Goal: Information Seeking & Learning: Learn about a topic

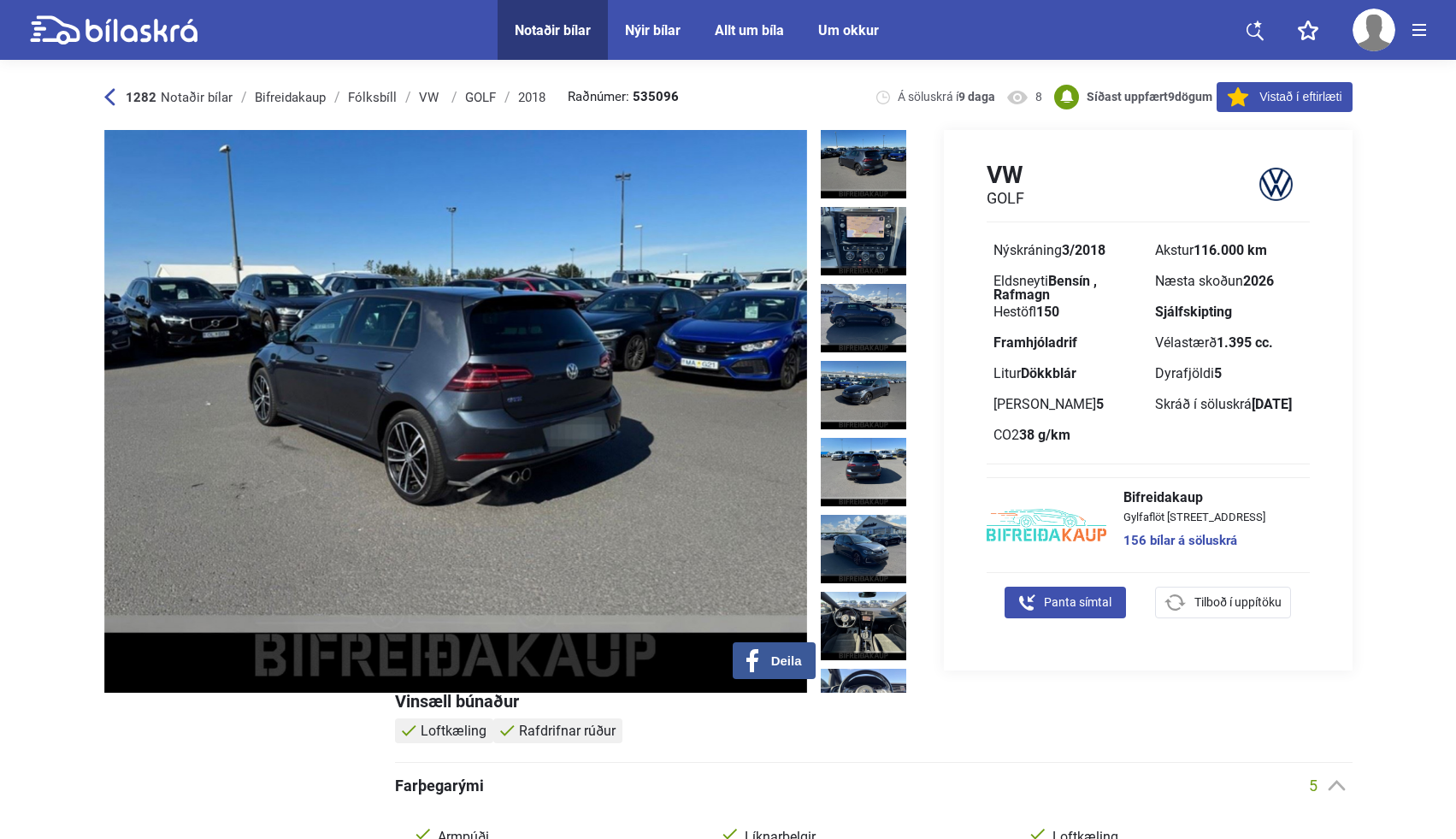
click at [866, 167] on img at bounding box center [863, 164] width 85 height 68
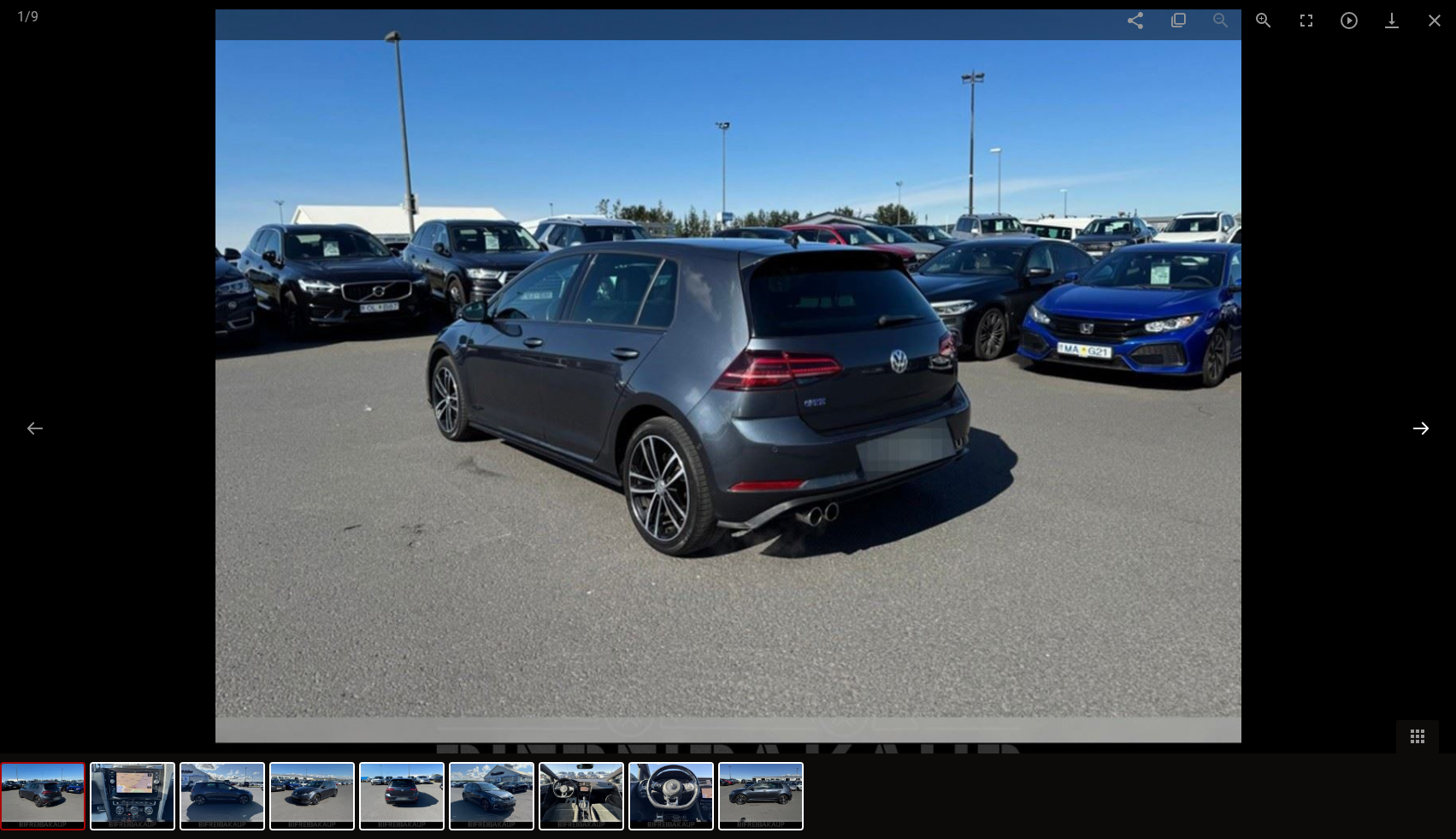
click at [1427, 422] on button at bounding box center [1420, 427] width 36 height 33
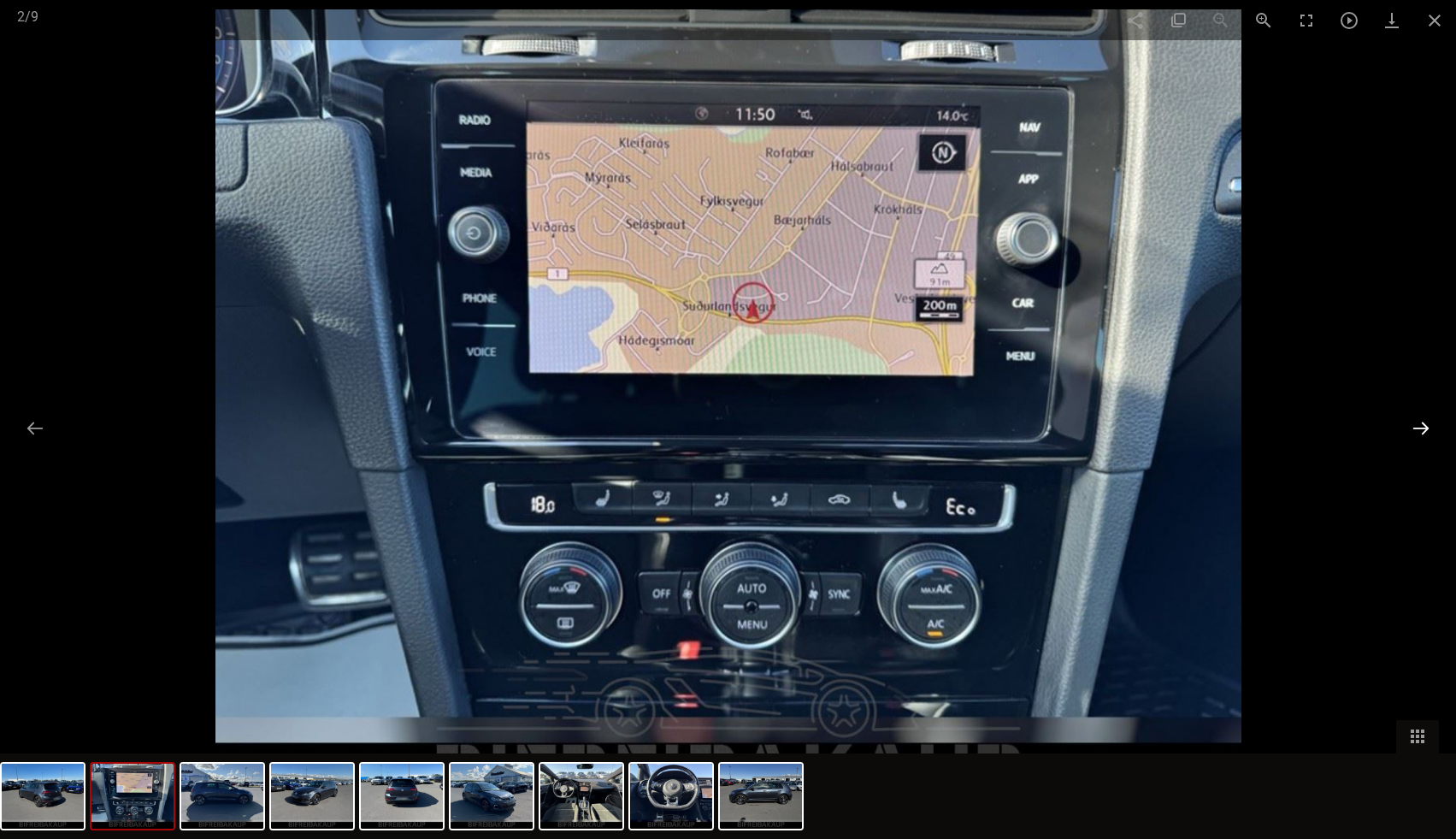
click at [1427, 423] on button at bounding box center [1420, 427] width 36 height 33
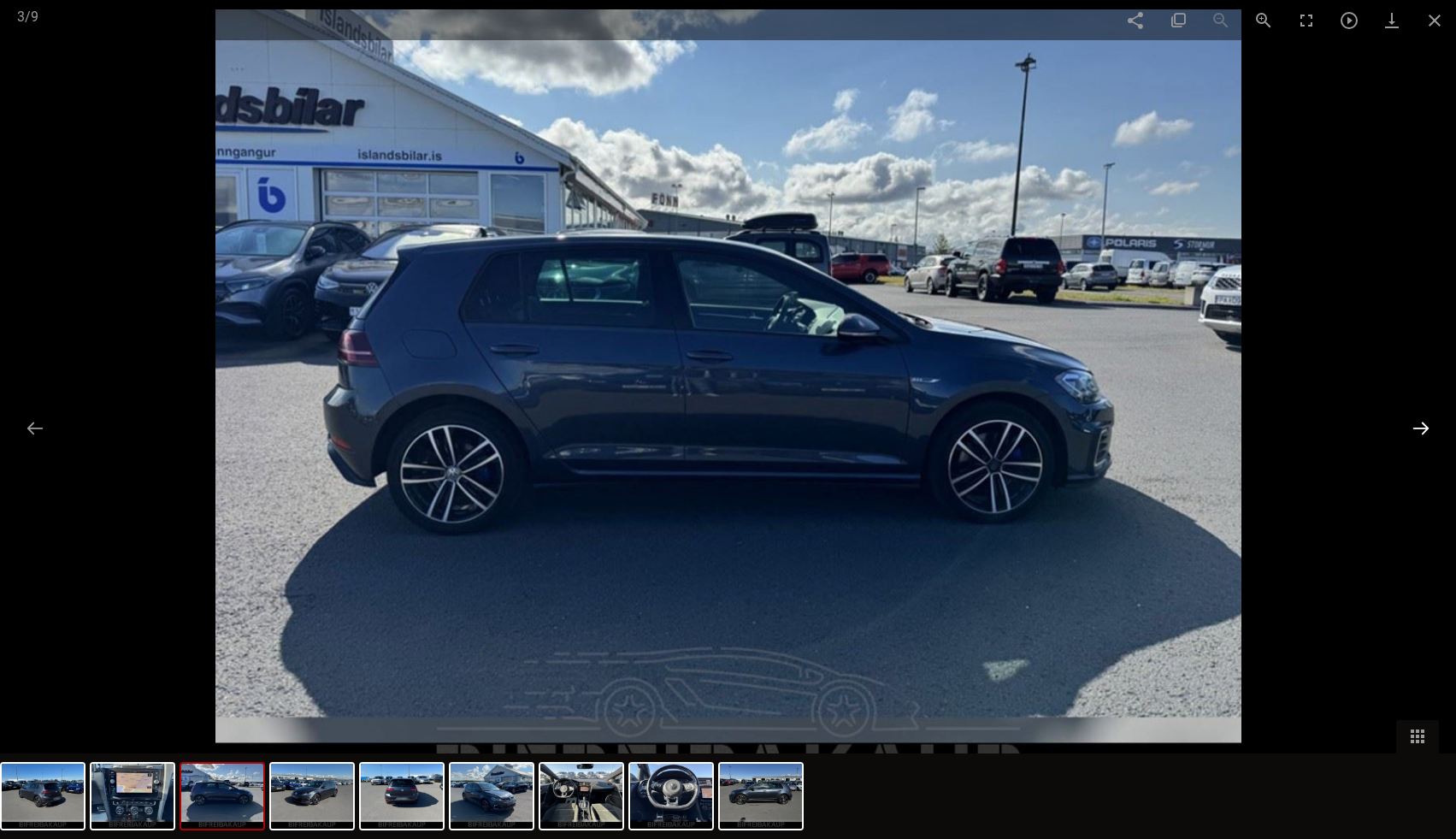
click at [1427, 423] on button at bounding box center [1420, 427] width 36 height 33
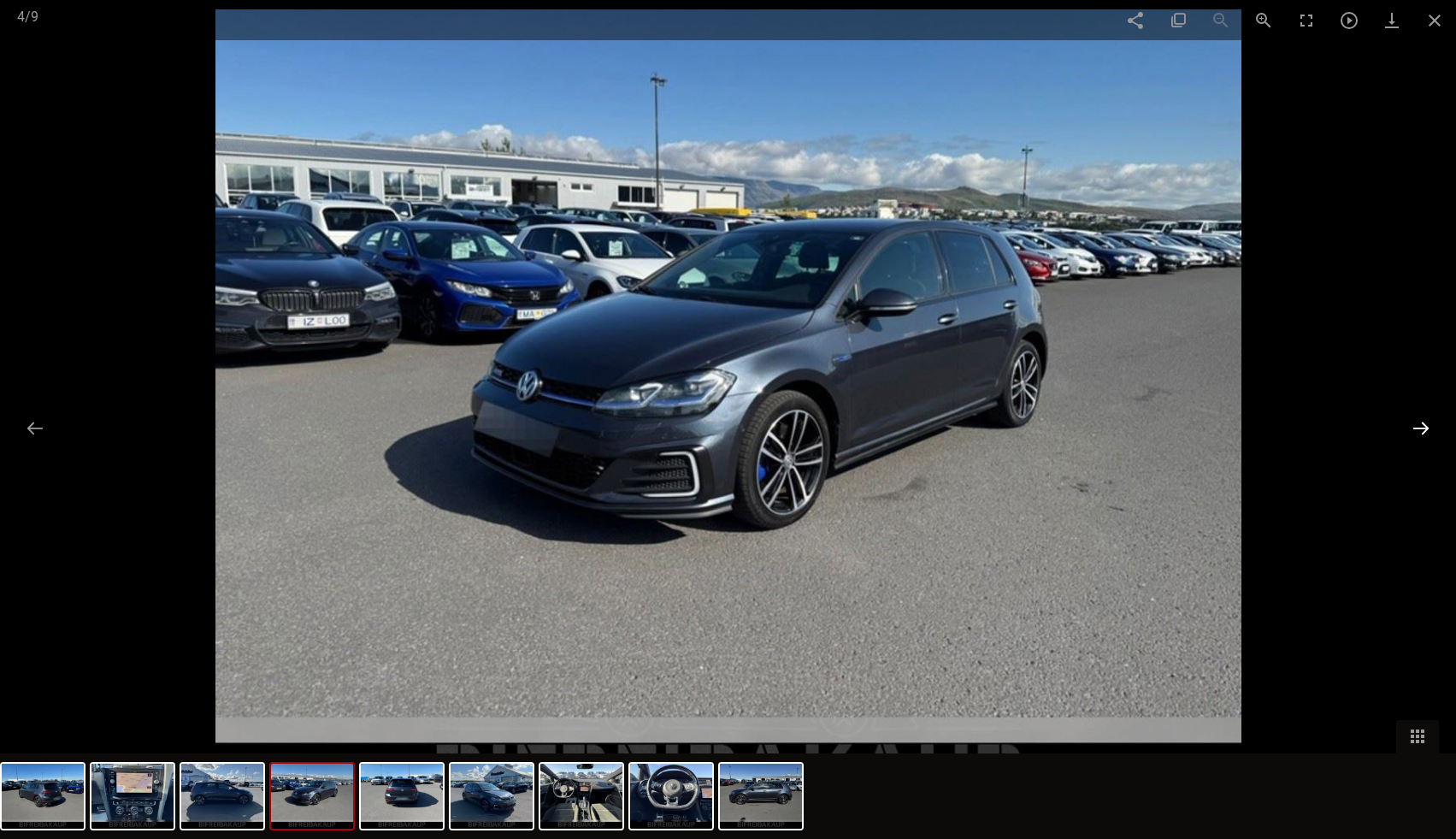
click at [1427, 423] on button at bounding box center [1420, 427] width 36 height 33
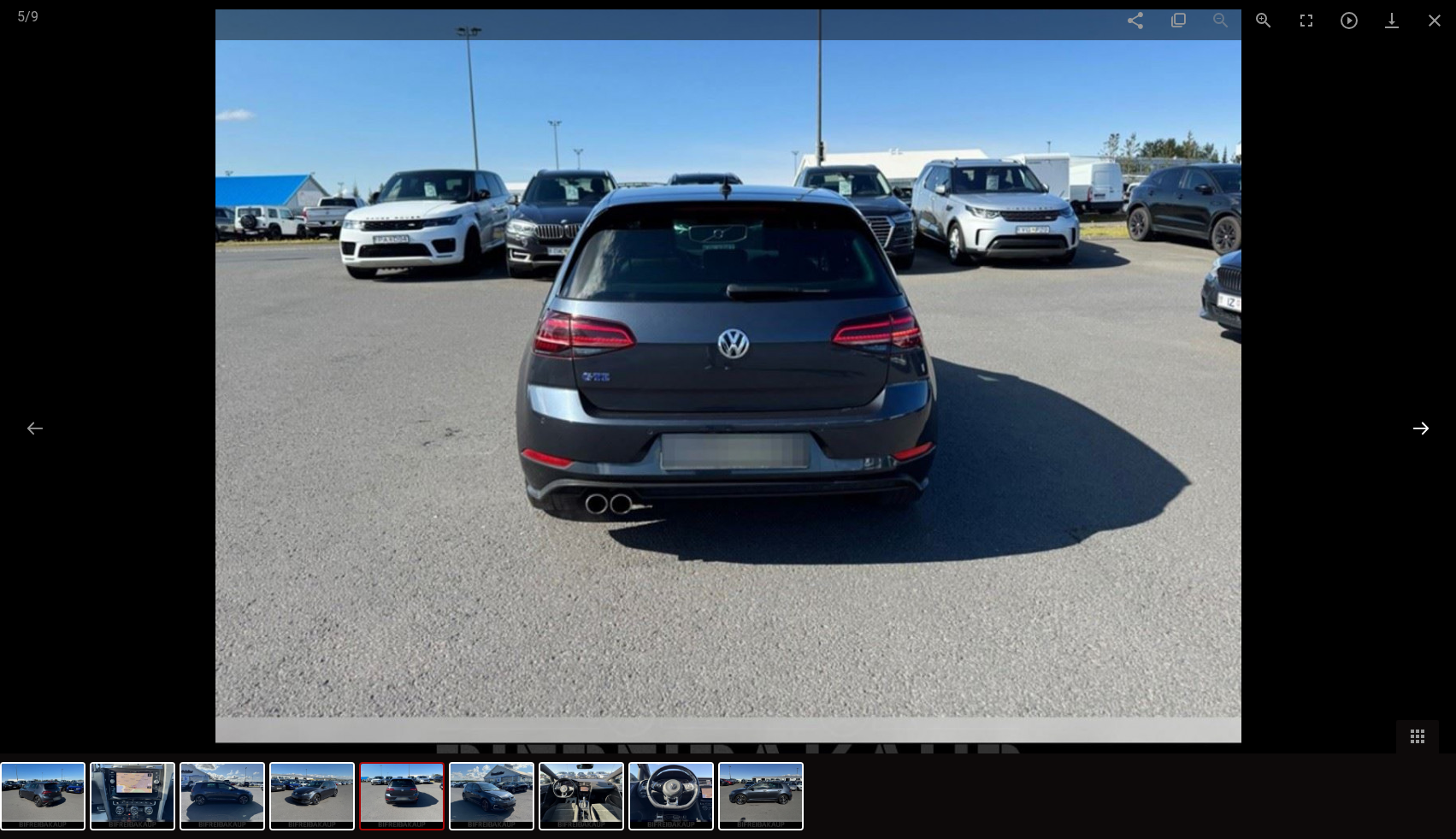
click at [1427, 423] on button at bounding box center [1420, 427] width 36 height 33
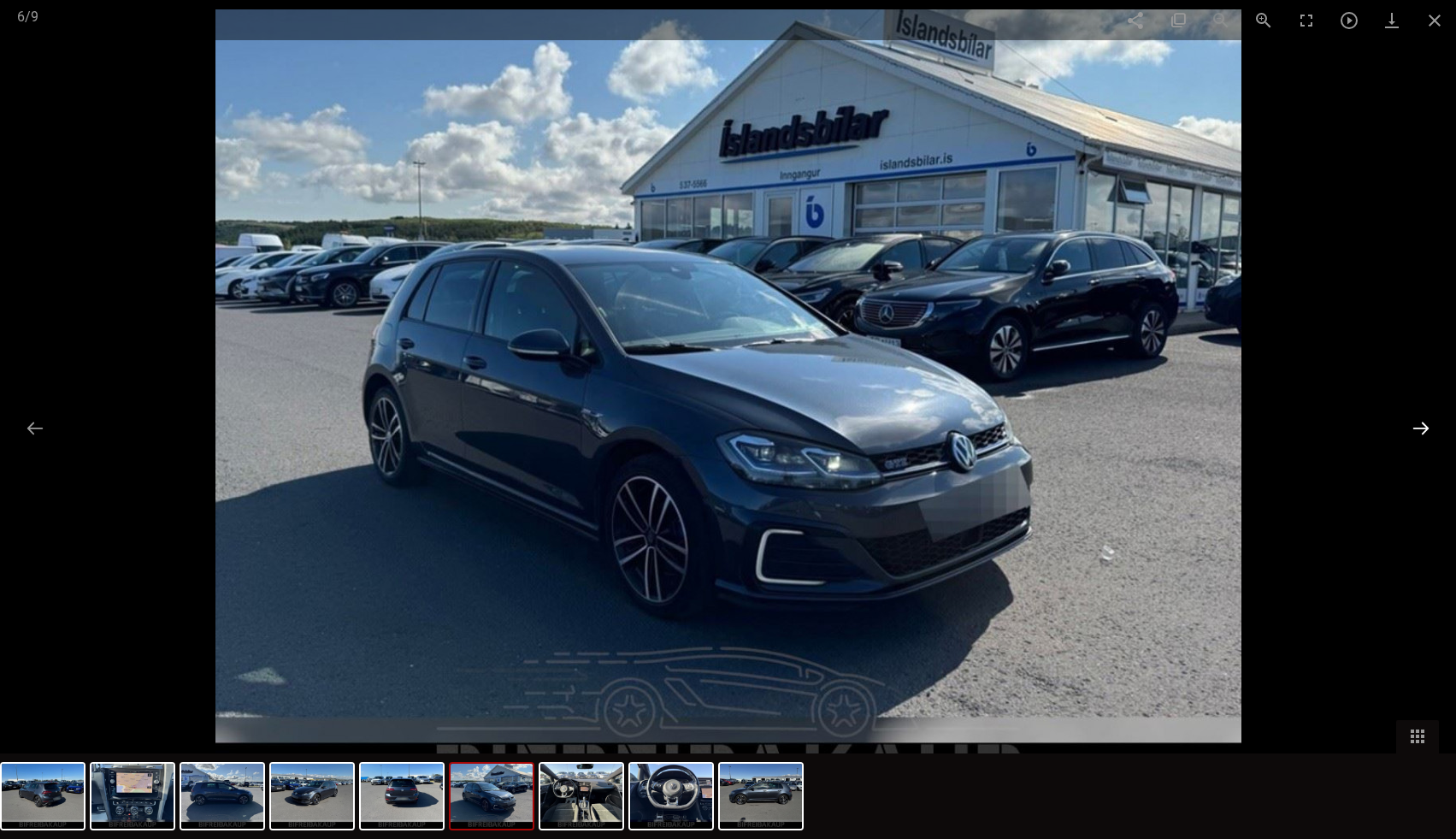
click at [1427, 423] on button at bounding box center [1420, 427] width 36 height 33
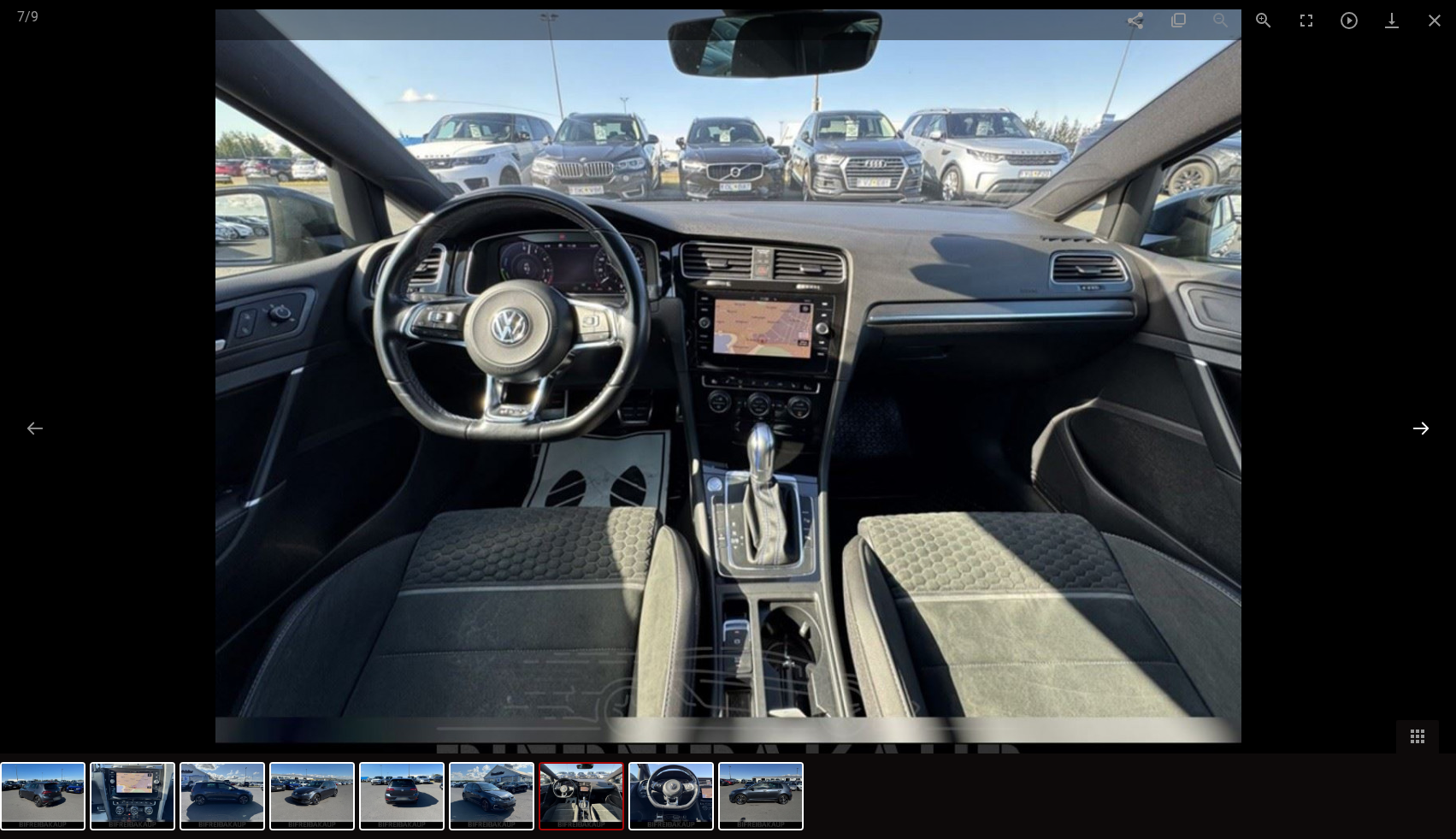
click at [1423, 427] on button at bounding box center [1420, 427] width 36 height 33
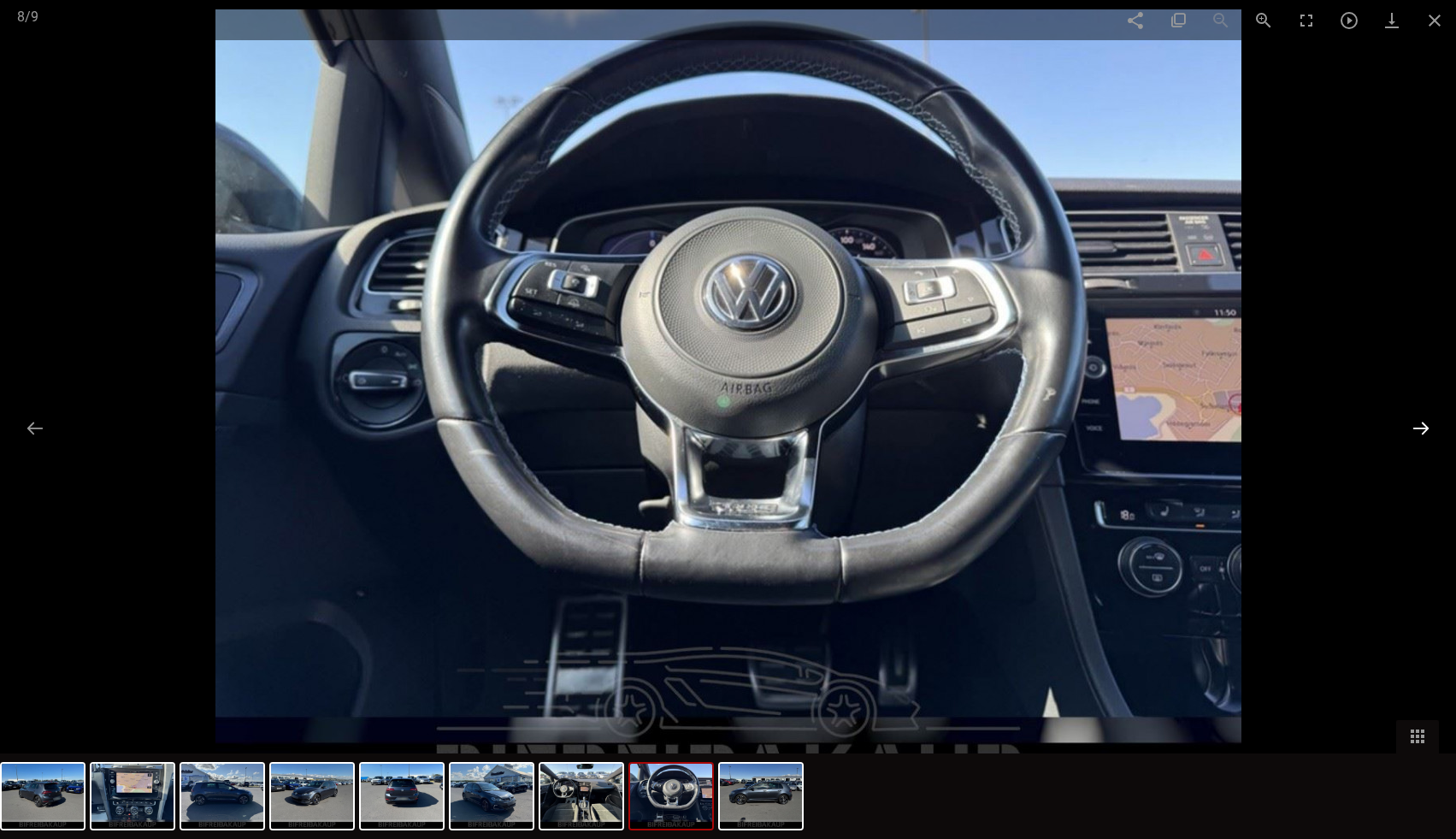
click at [1421, 425] on button at bounding box center [1420, 427] width 36 height 33
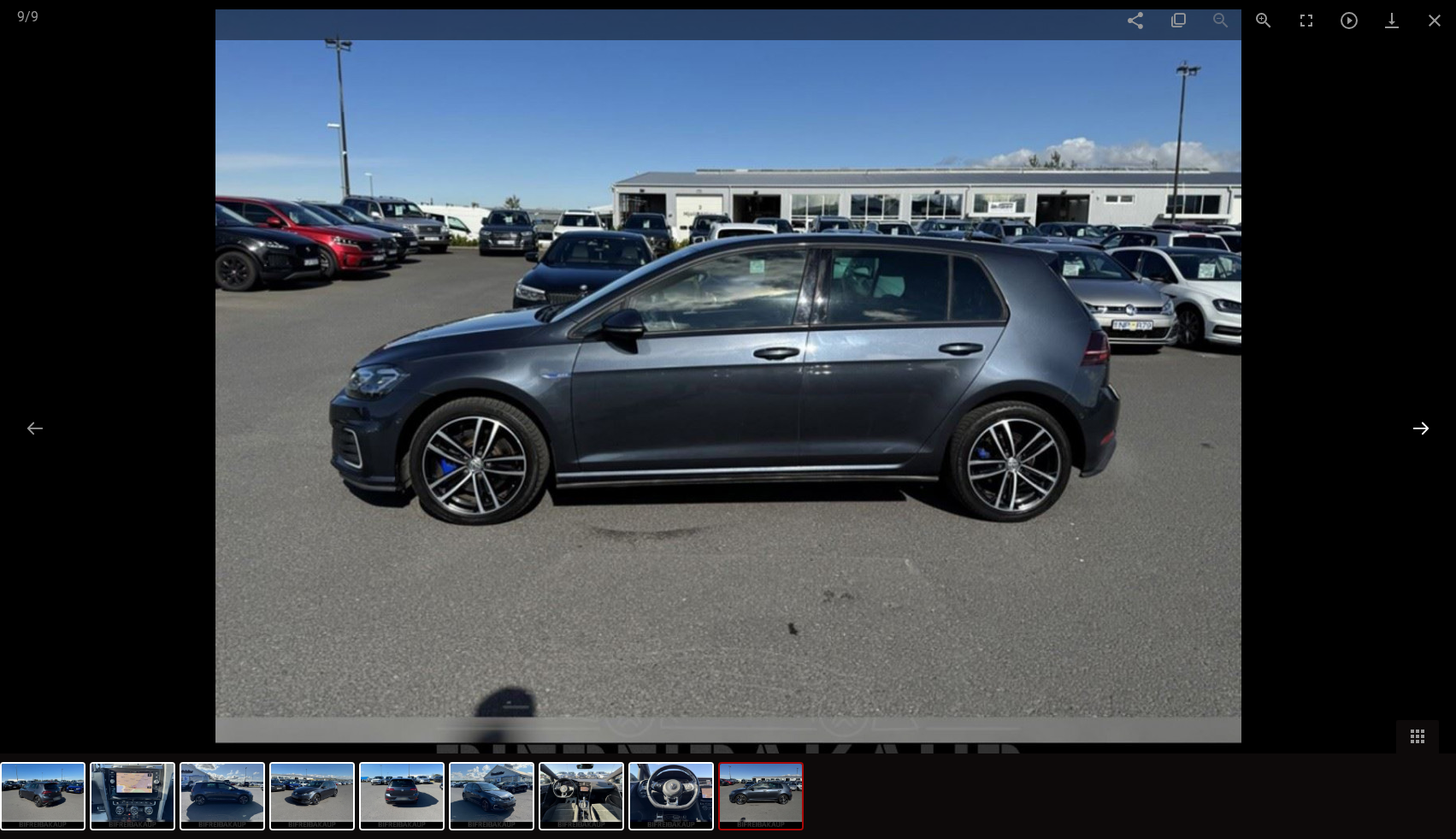
click at [1421, 425] on button at bounding box center [1420, 427] width 36 height 33
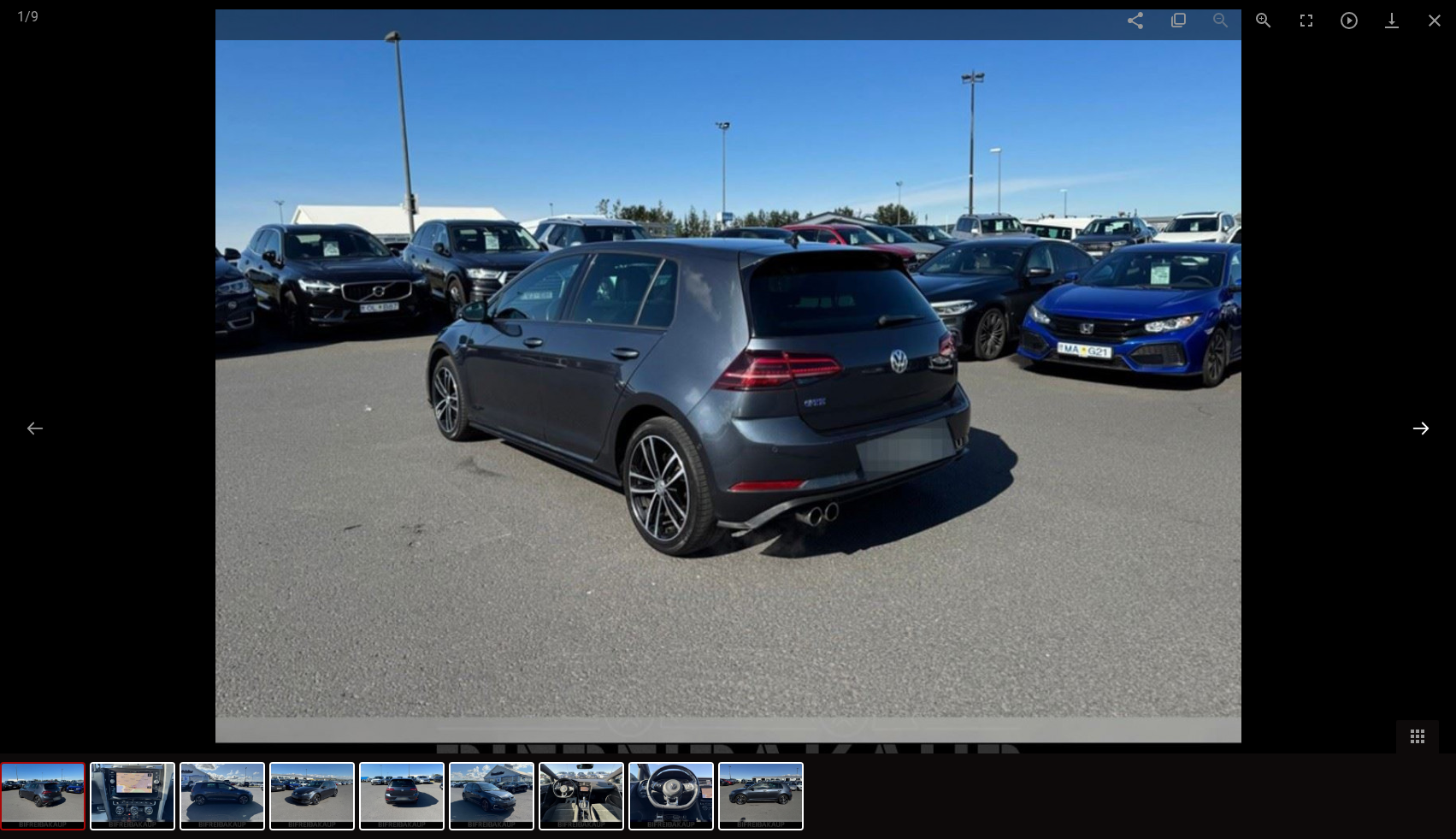
click at [1421, 425] on button at bounding box center [1420, 427] width 36 height 33
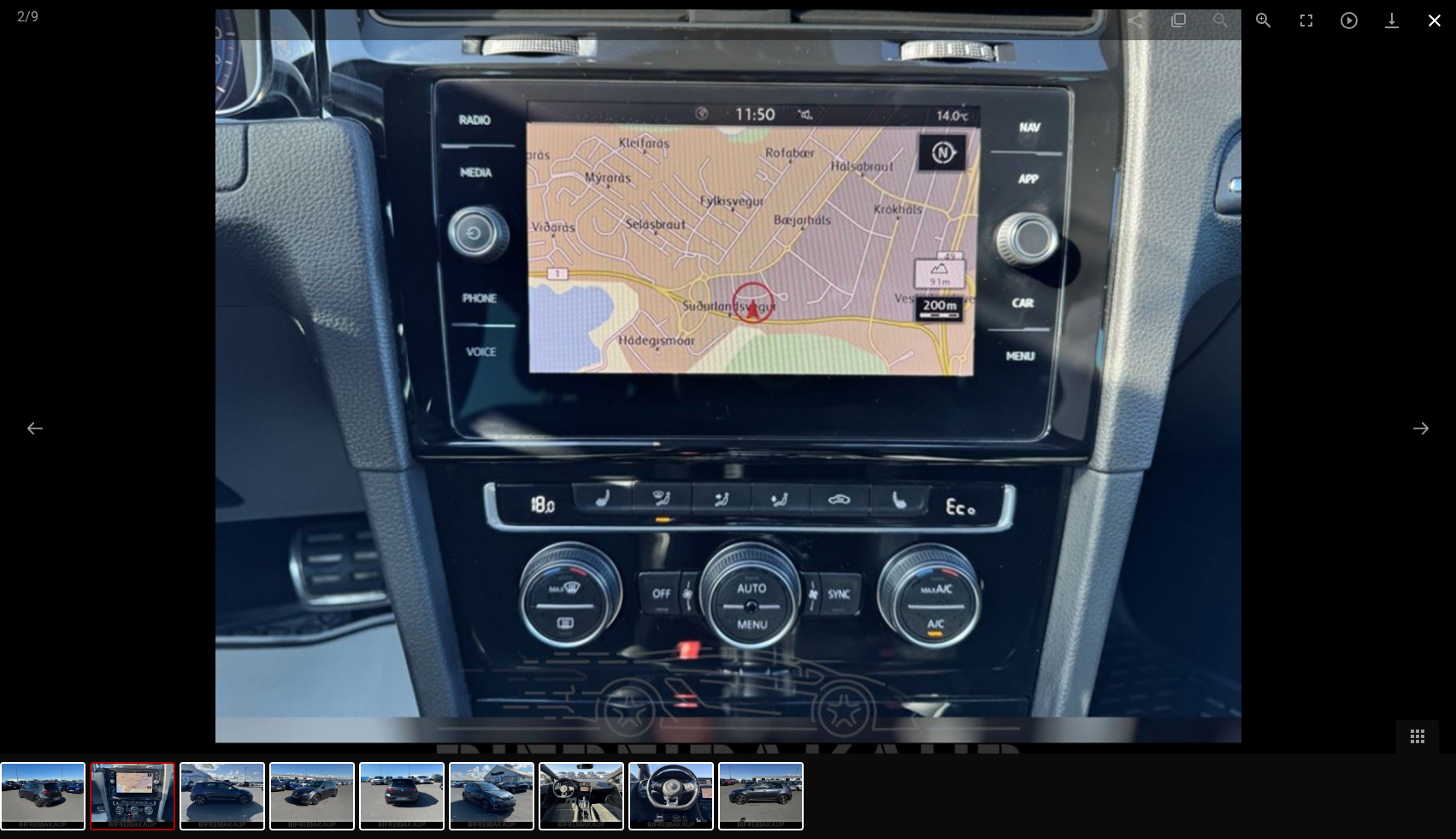
click at [1429, 19] on span at bounding box center [1435, 20] width 43 height 40
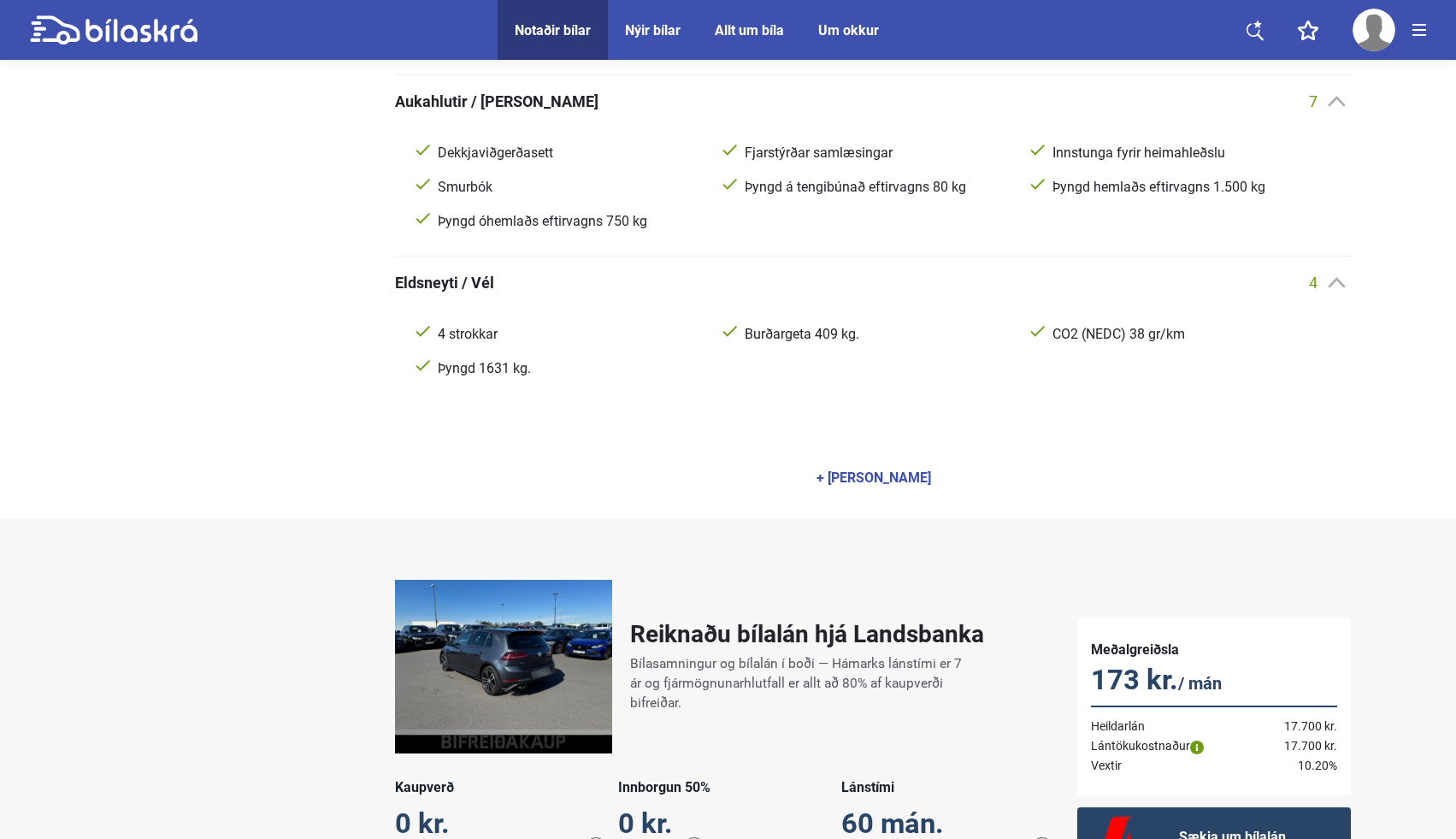
scroll to position [936, 0]
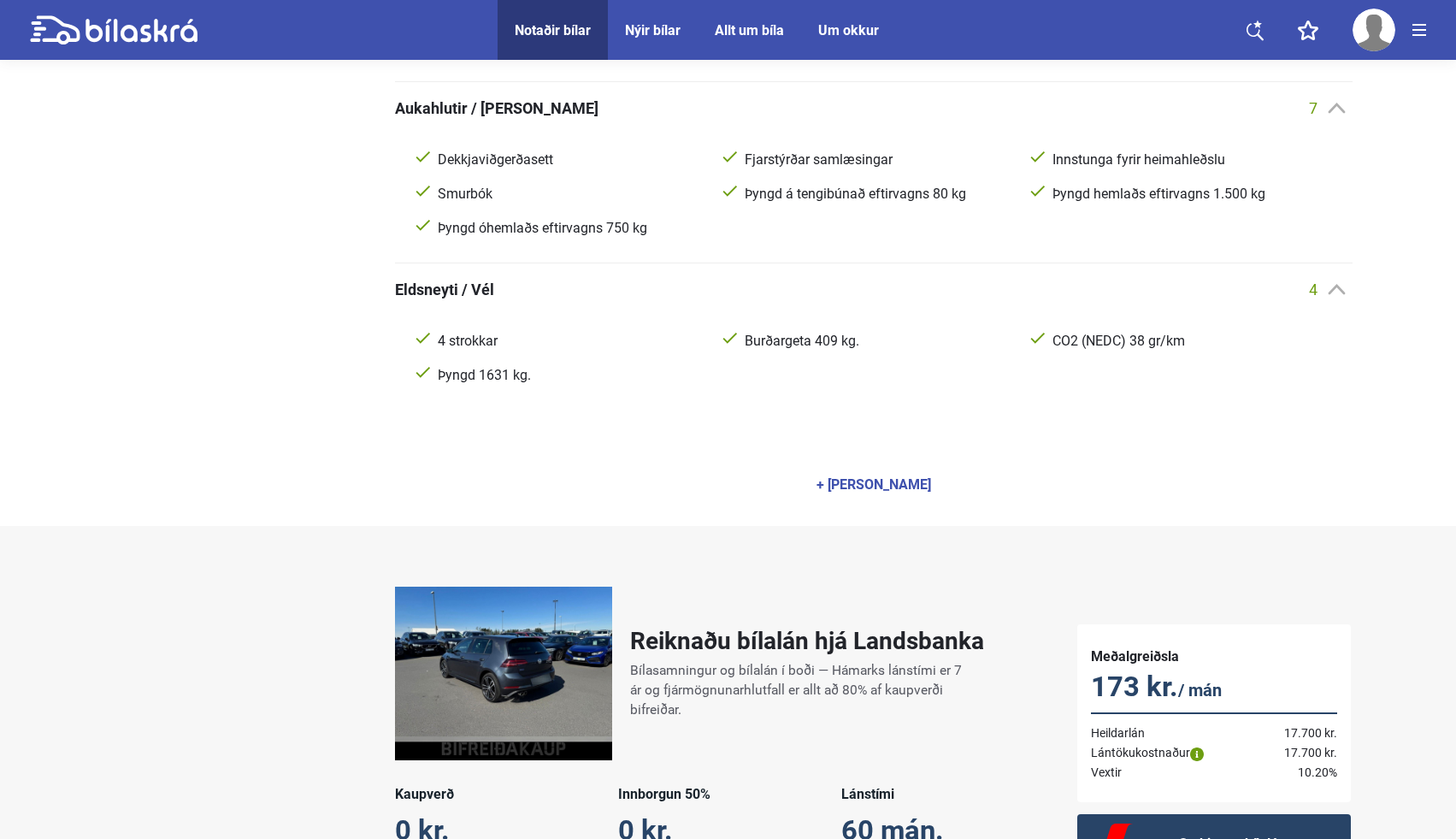
click at [894, 481] on div "+ [PERSON_NAME]" at bounding box center [873, 484] width 115 height 14
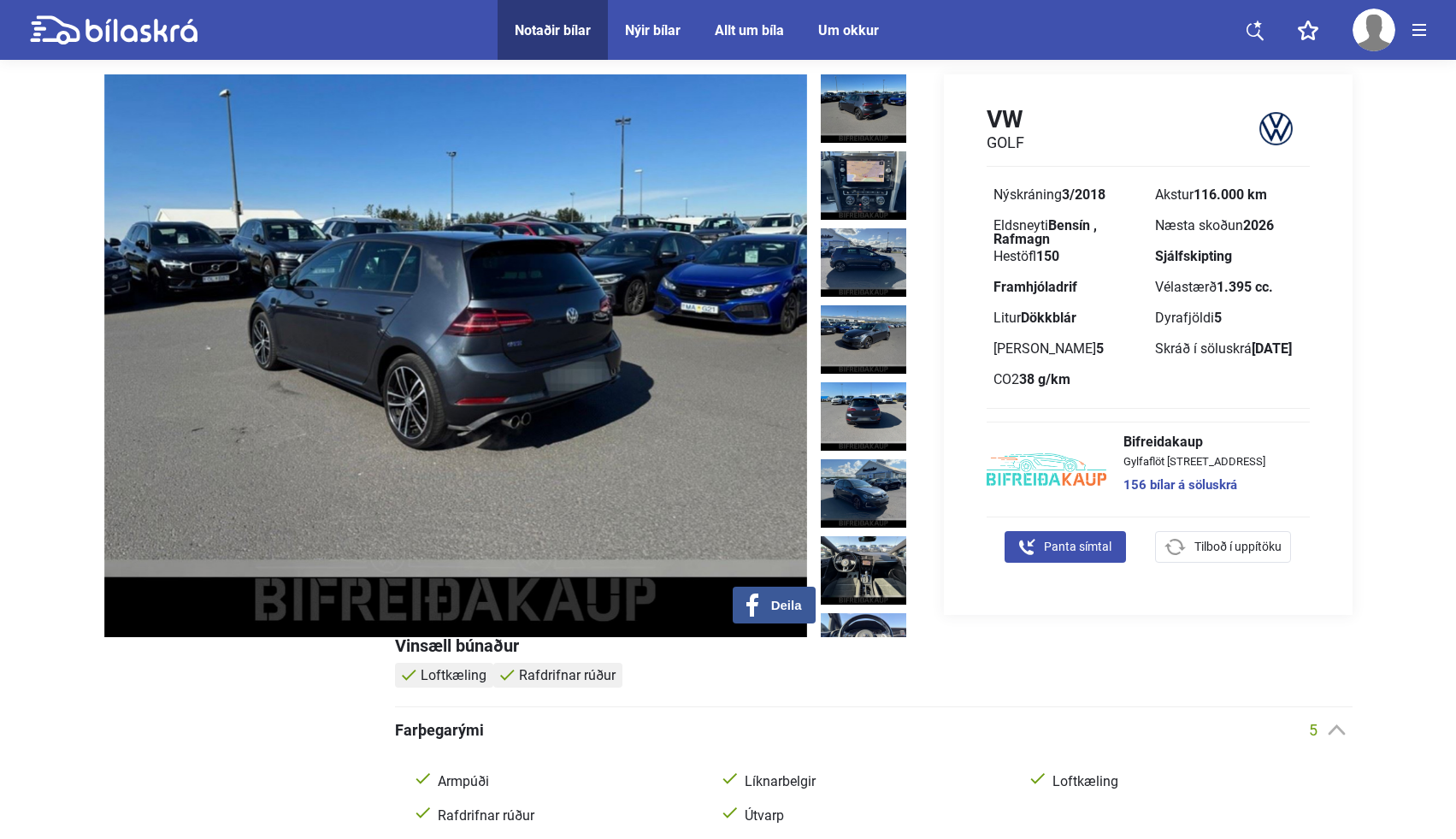
scroll to position [0, 0]
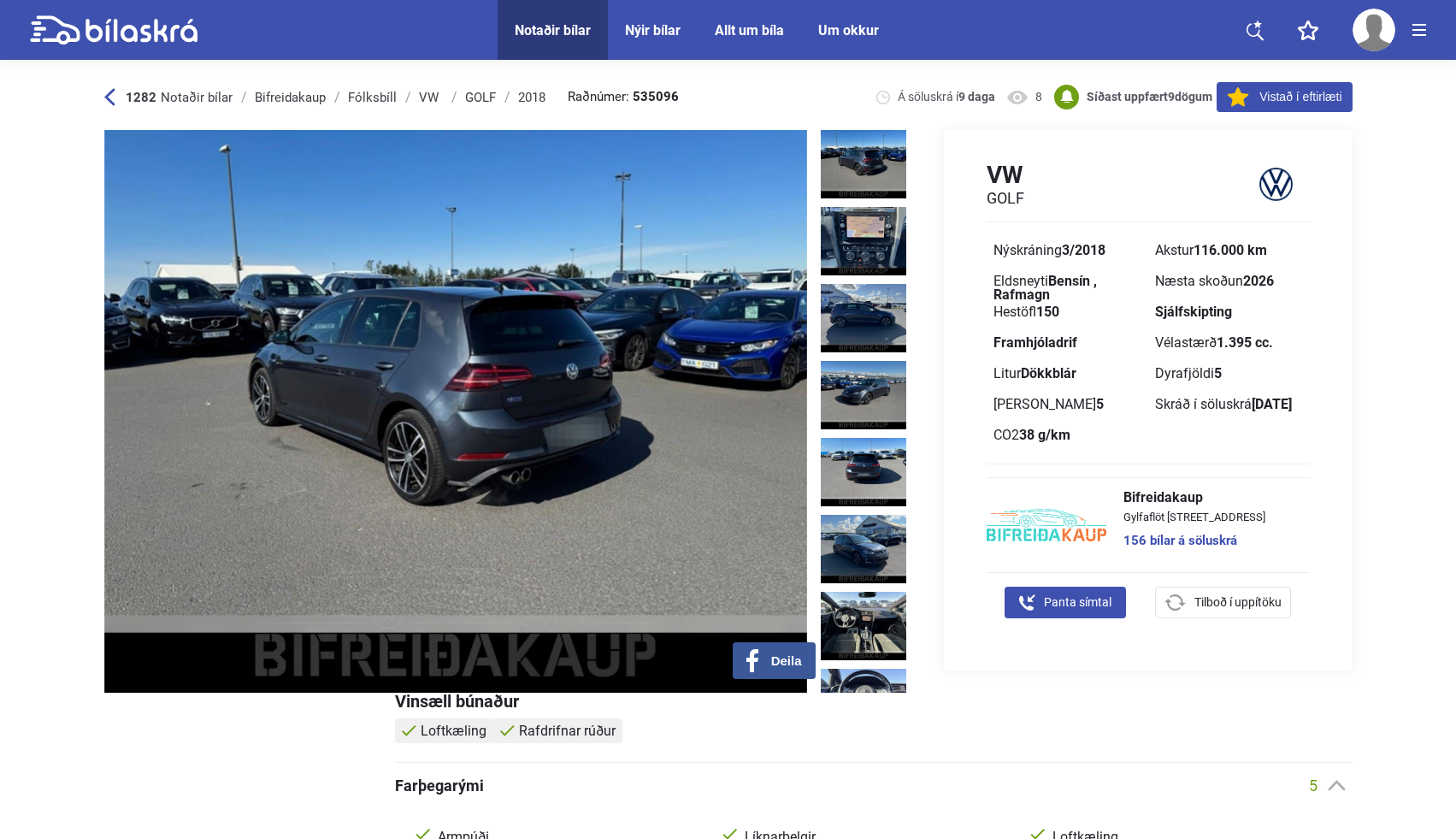
click at [478, 96] on div "GOLF" at bounding box center [480, 97] width 30 height 14
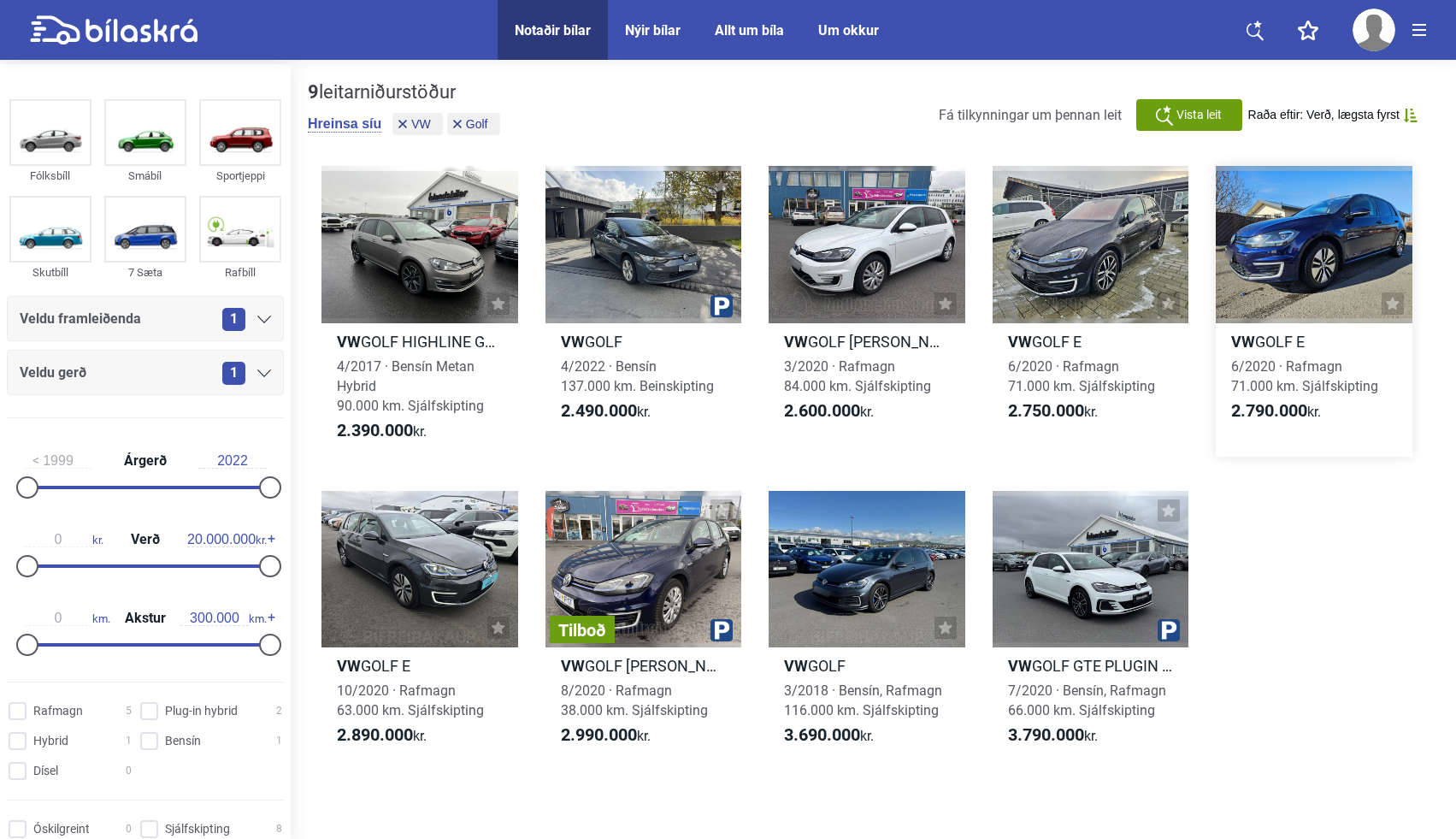
click at [1329, 322] on div at bounding box center [1314, 244] width 197 height 157
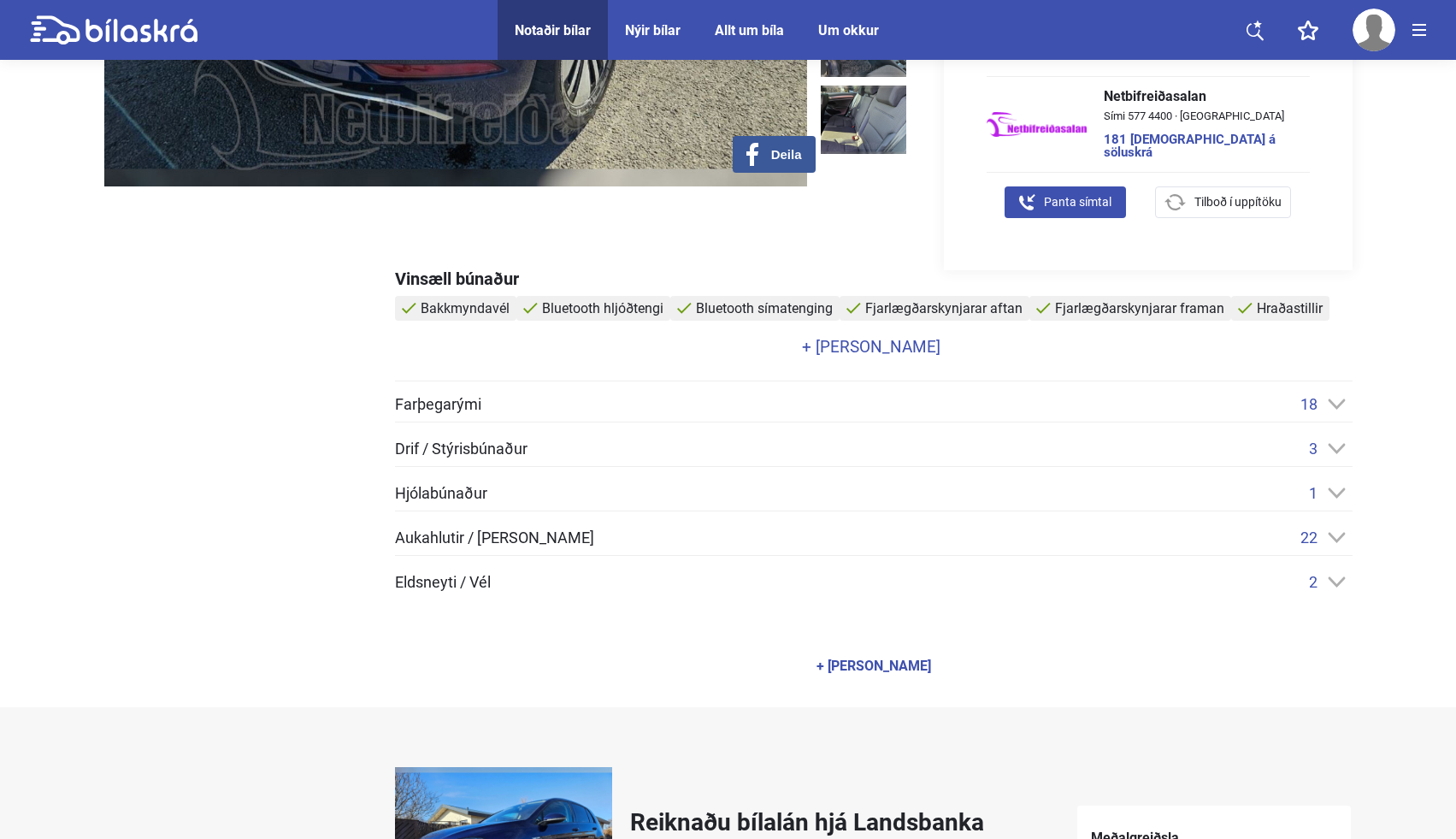
scroll to position [508, 0]
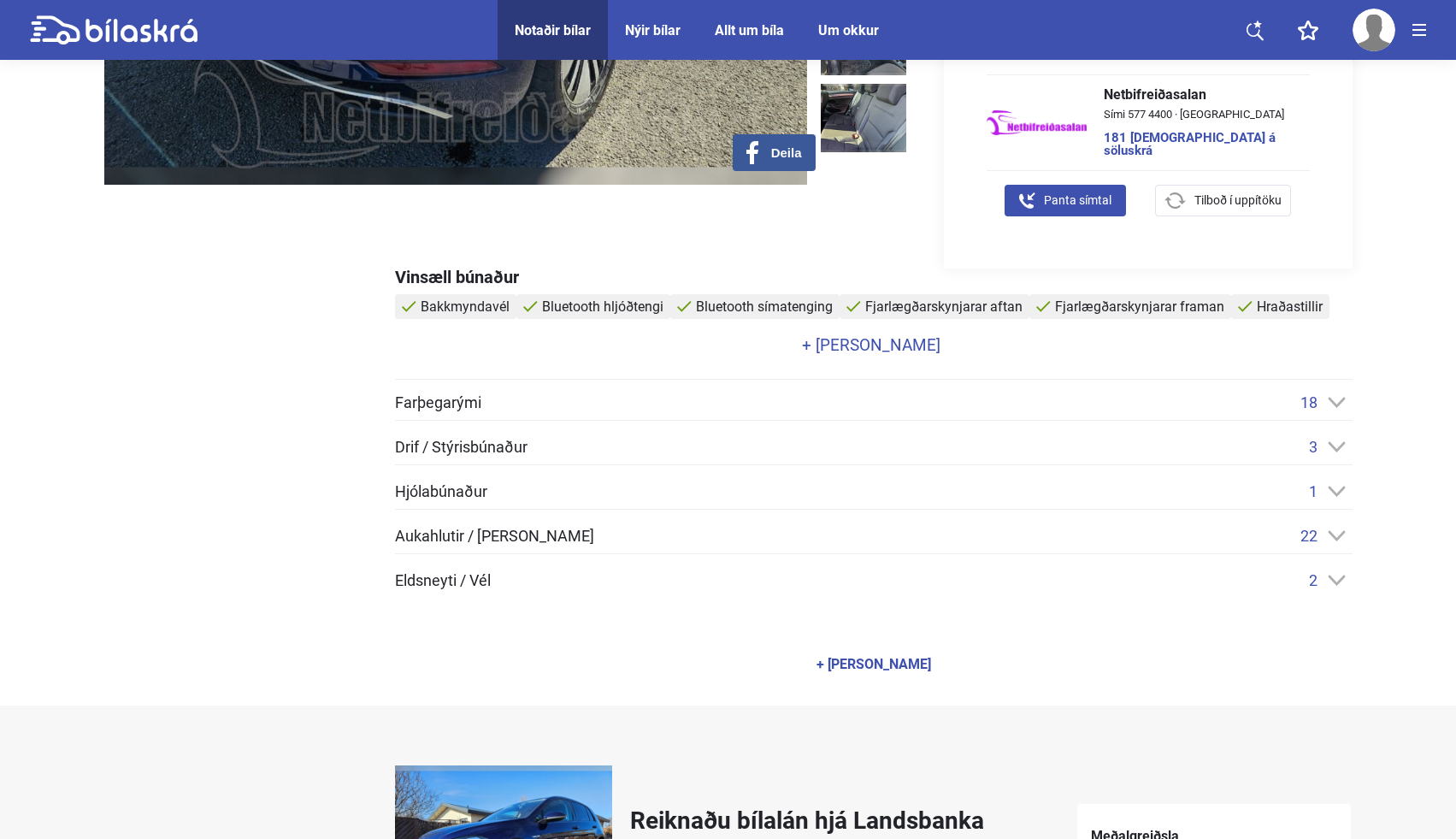
click at [1322, 401] on div "18" at bounding box center [1326, 402] width 52 height 18
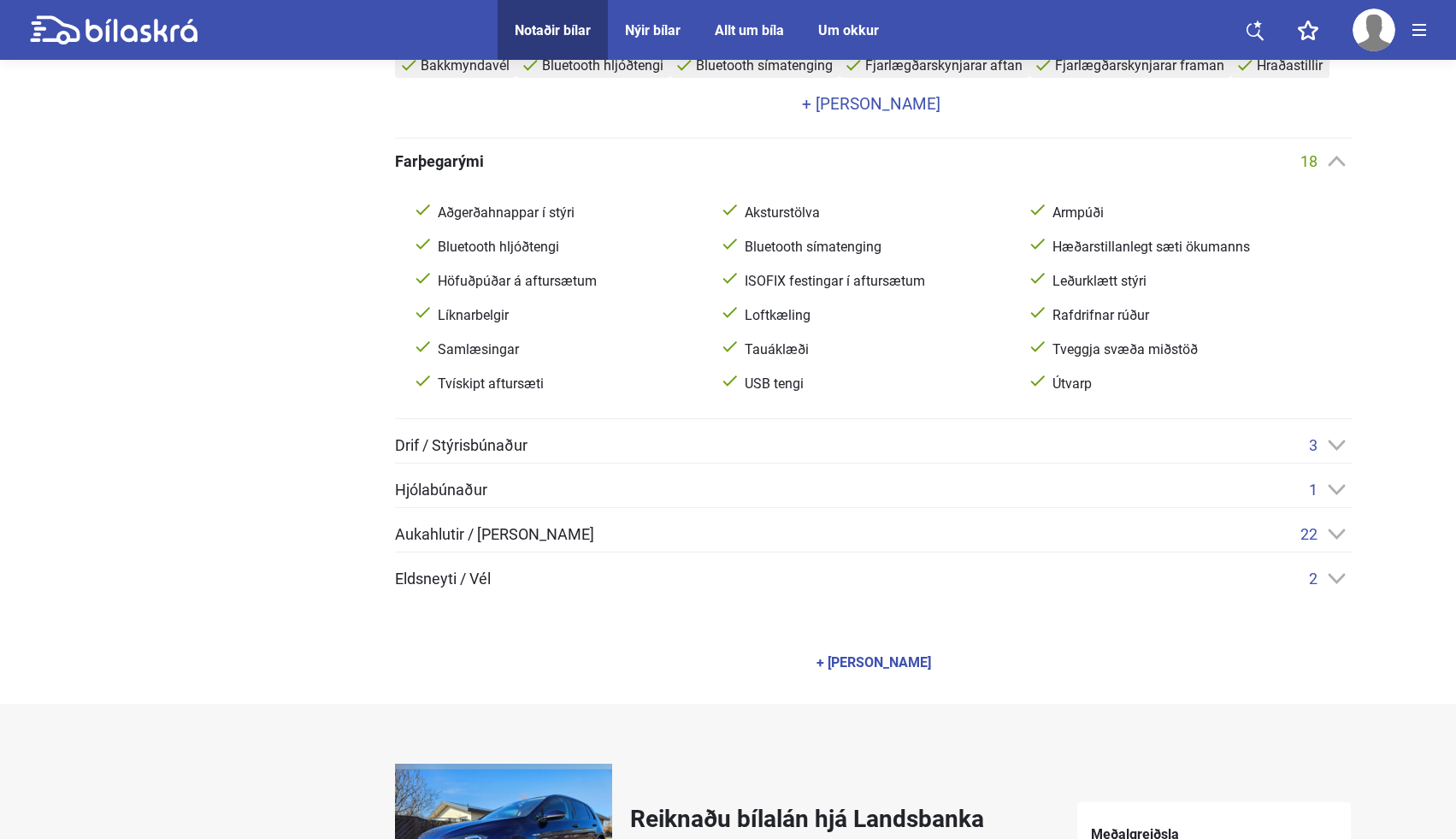
scroll to position [750, 0]
click at [1336, 447] on icon at bounding box center [1337, 444] width 17 height 10
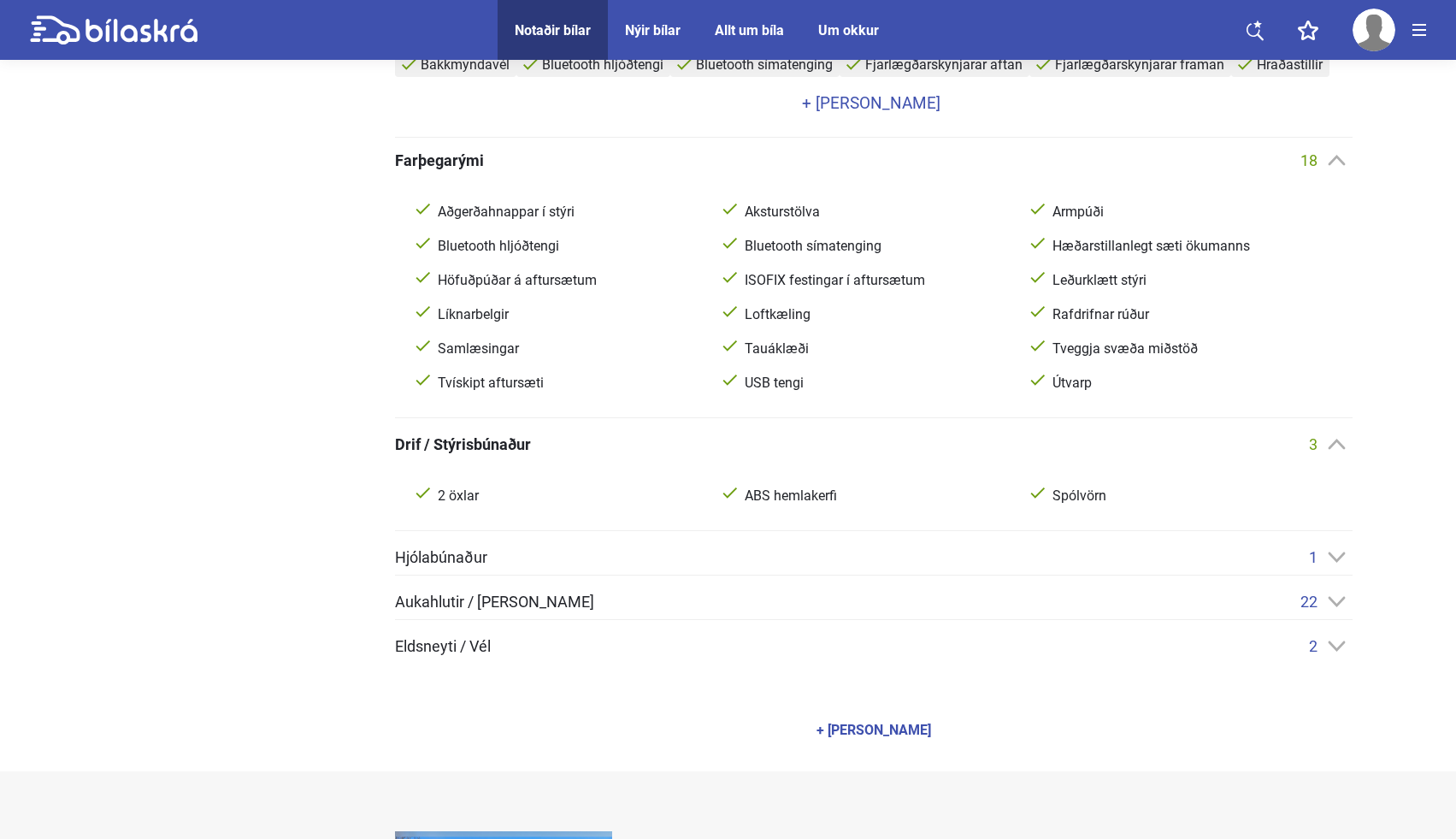
click at [1332, 553] on icon at bounding box center [1337, 557] width 18 height 11
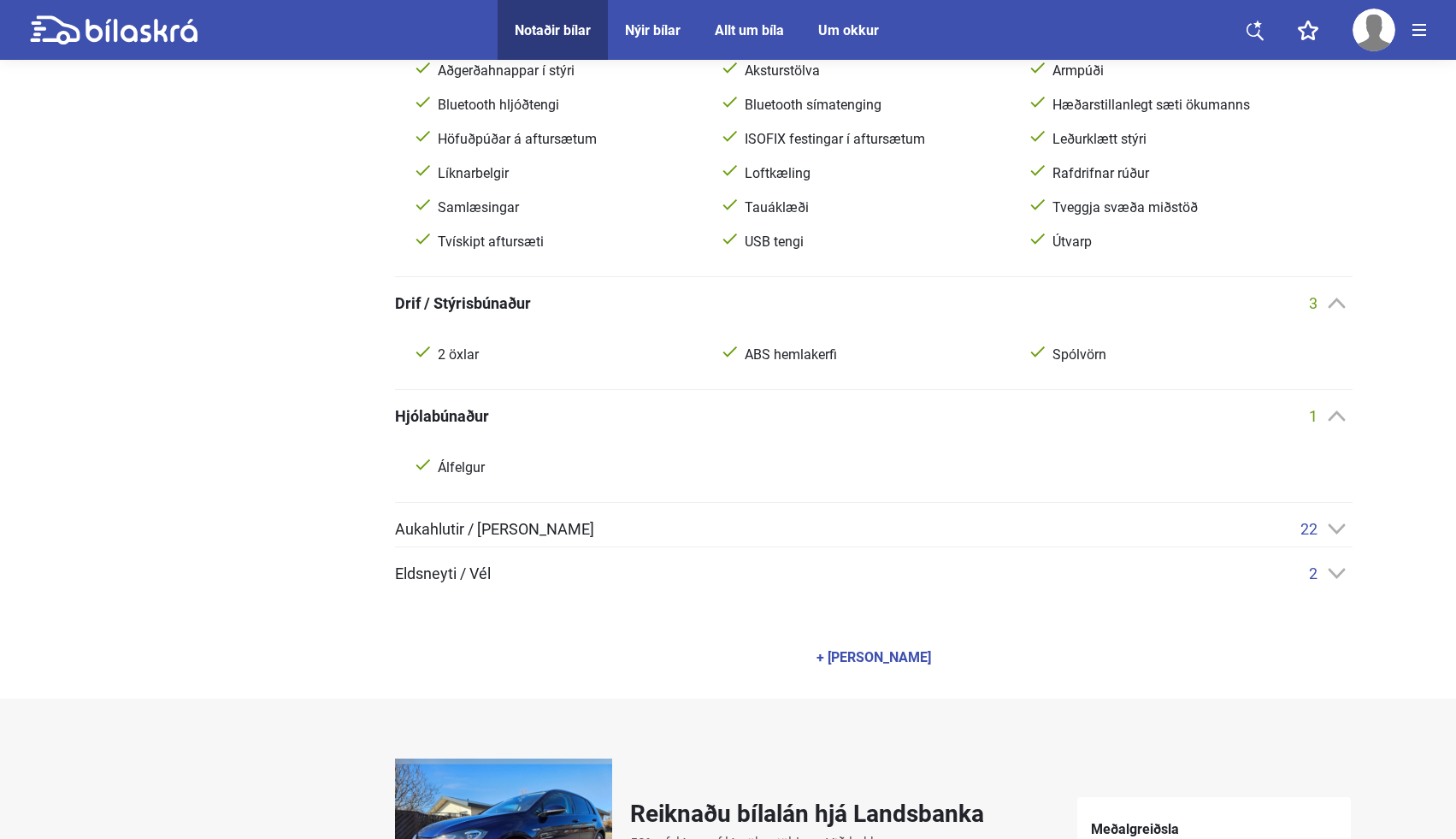
scroll to position [941, 0]
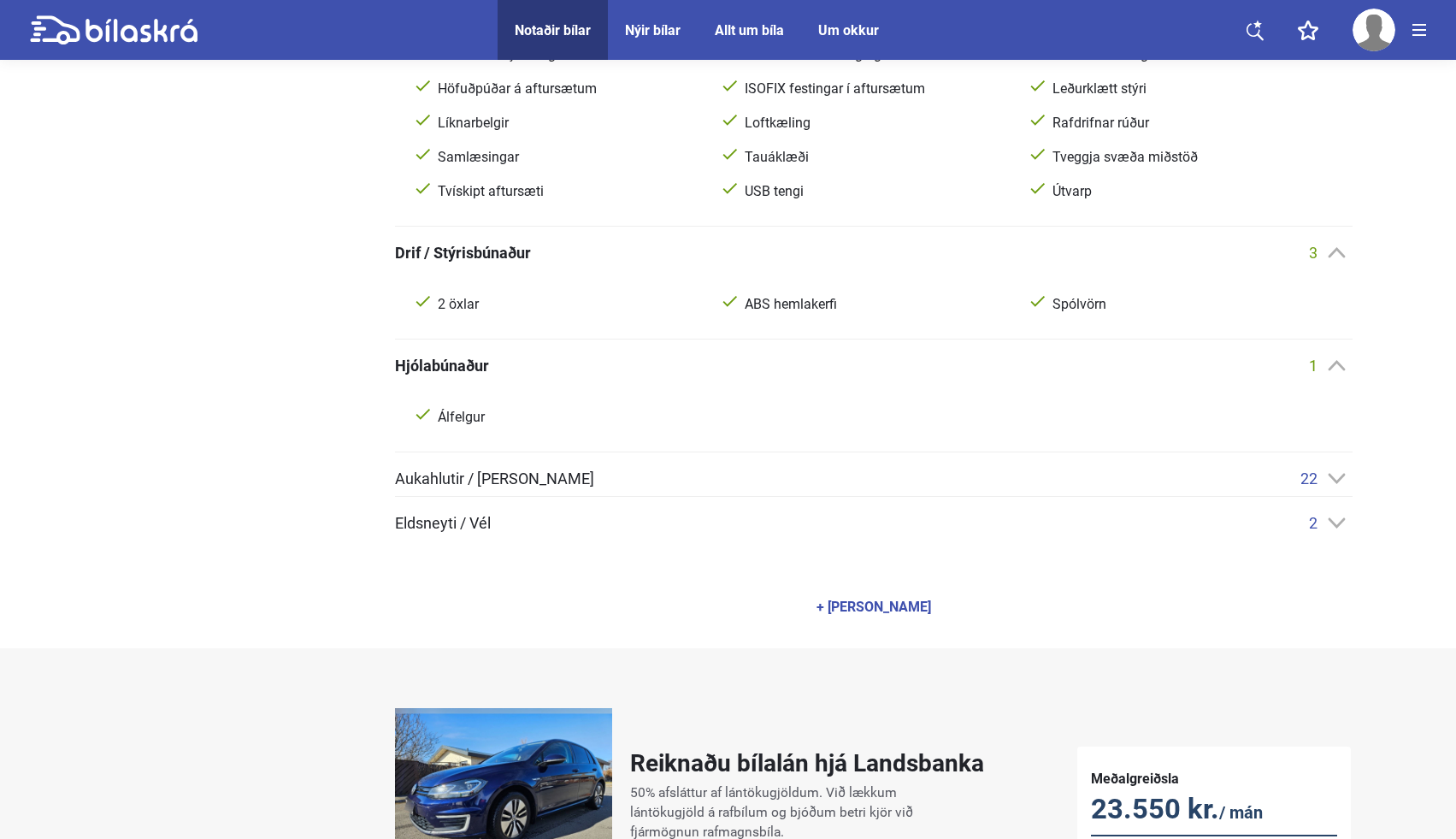
click at [1335, 475] on icon at bounding box center [1337, 478] width 18 height 11
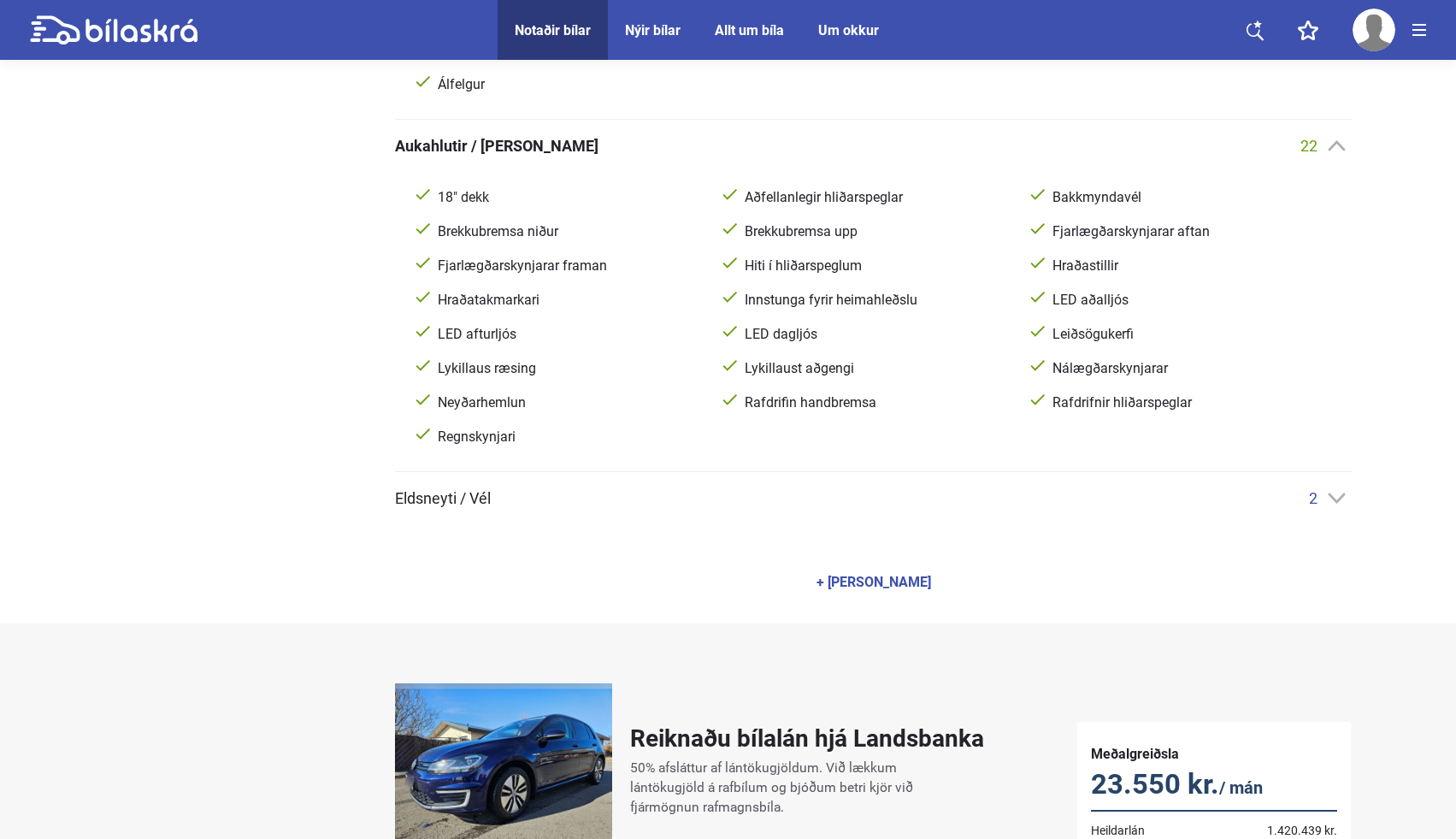
scroll to position [1278, 0]
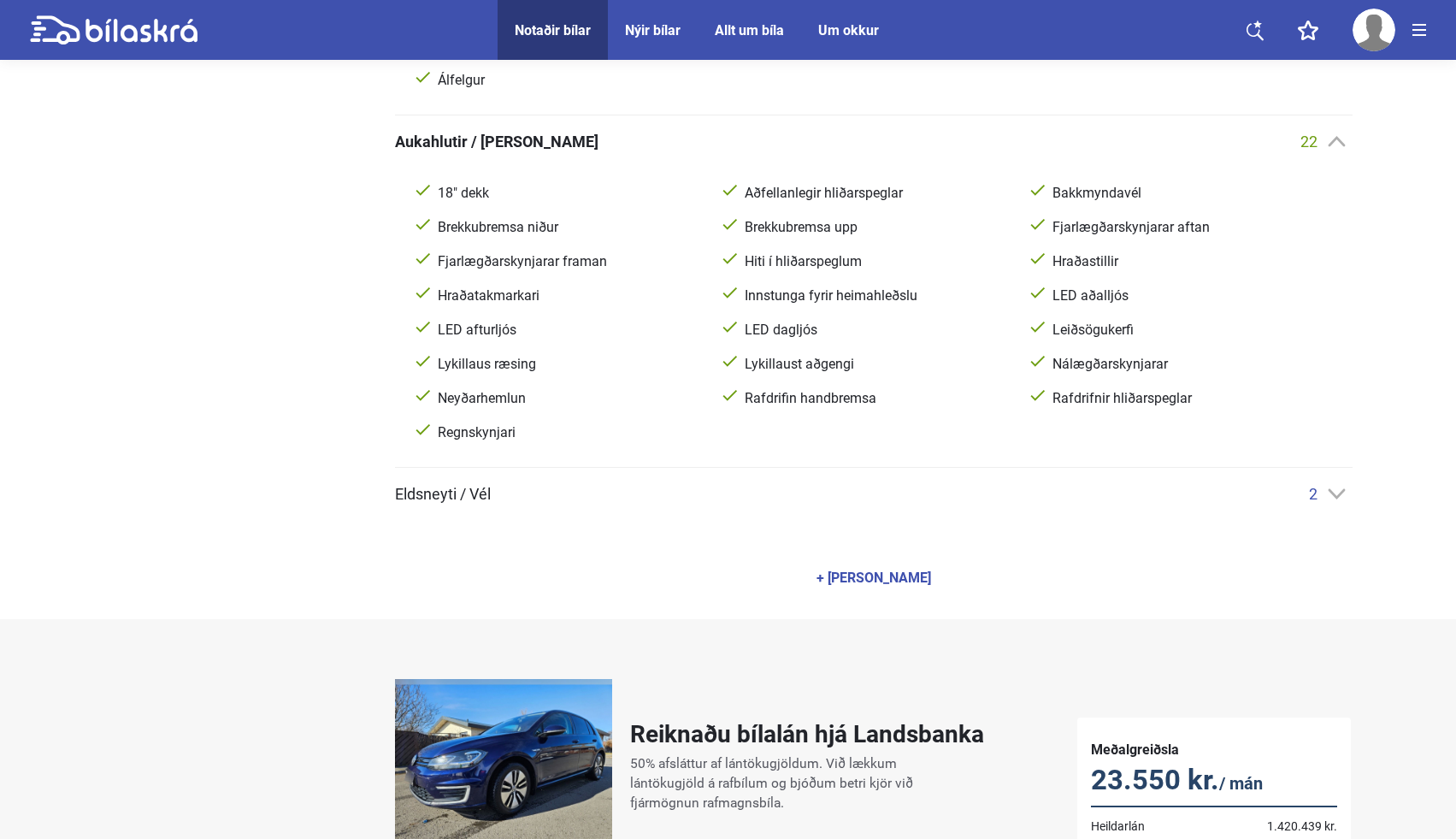
click at [1337, 493] on icon at bounding box center [1337, 493] width 17 height 10
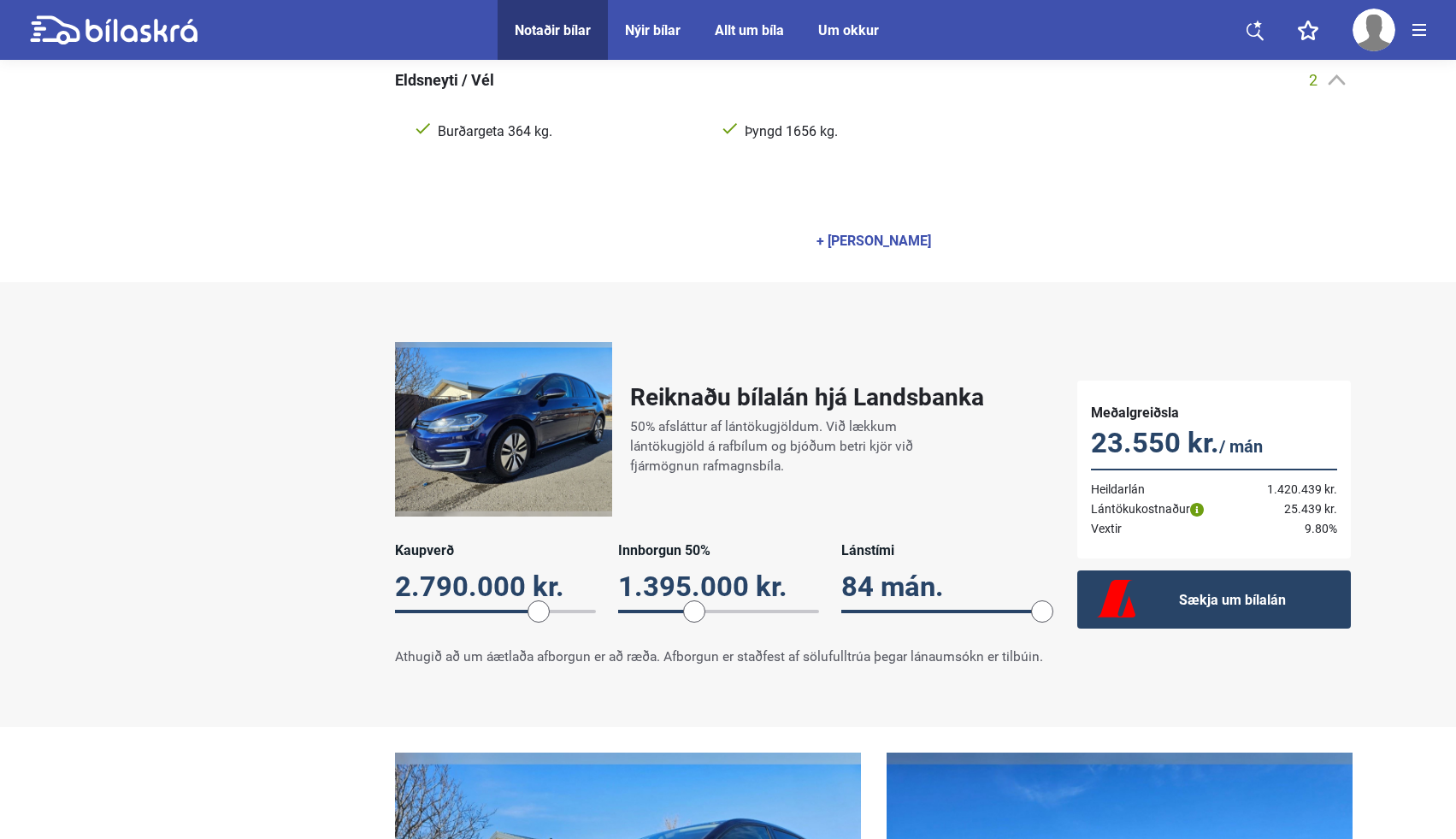
scroll to position [1695, 0]
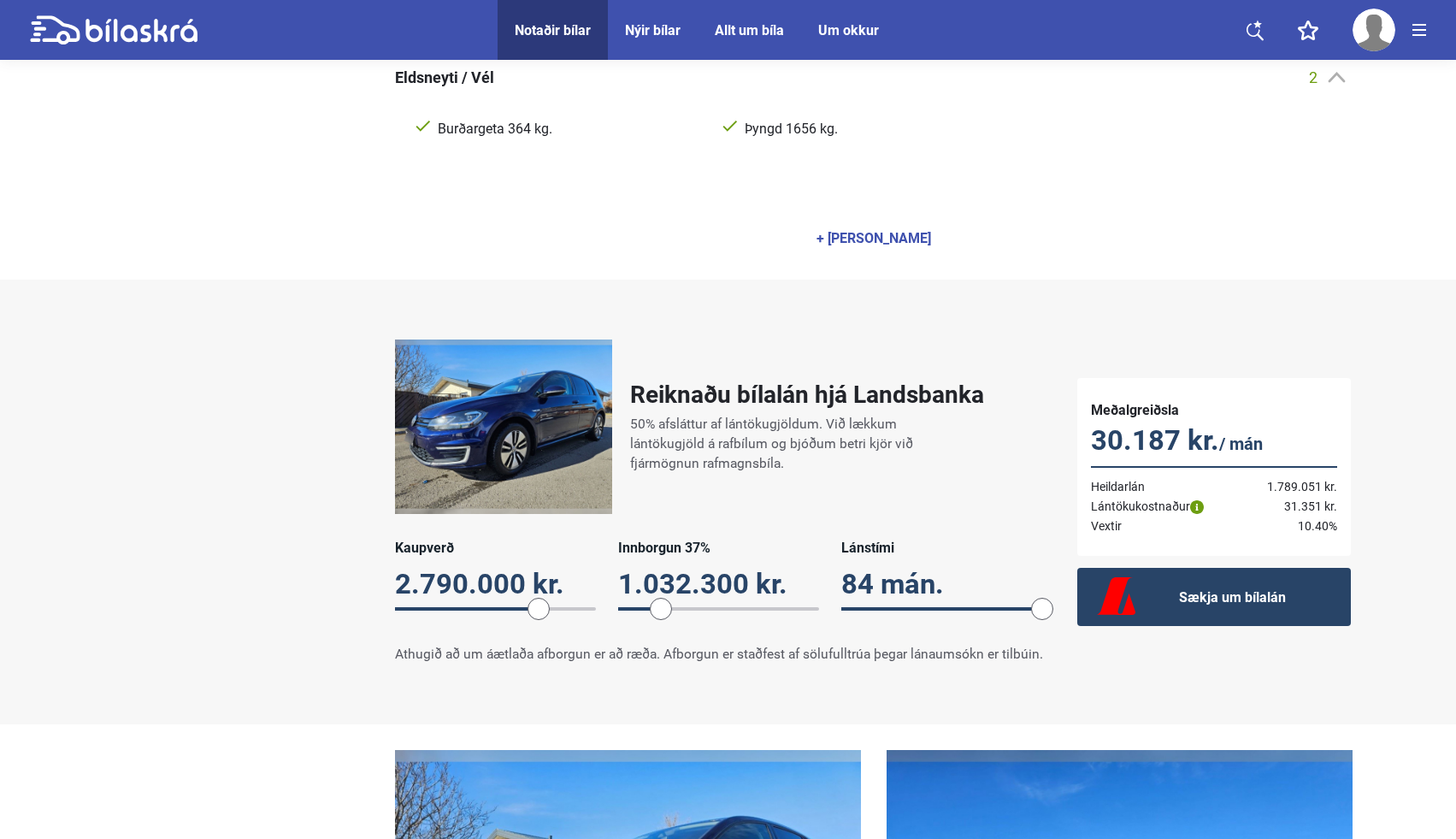
drag, startPoint x: 695, startPoint y: 600, endPoint x: 660, endPoint y: 607, distance: 35.7
click at [660, 607] on span at bounding box center [661, 608] width 22 height 22
drag, startPoint x: 1049, startPoint y: 604, endPoint x: 899, endPoint y: 585, distance: 151.2
click at [898, 585] on div "Lánstími 30 mán. 30" at bounding box center [941, 584] width 201 height 90
drag, startPoint x: 904, startPoint y: 597, endPoint x: 1084, endPoint y: 614, distance: 180.8
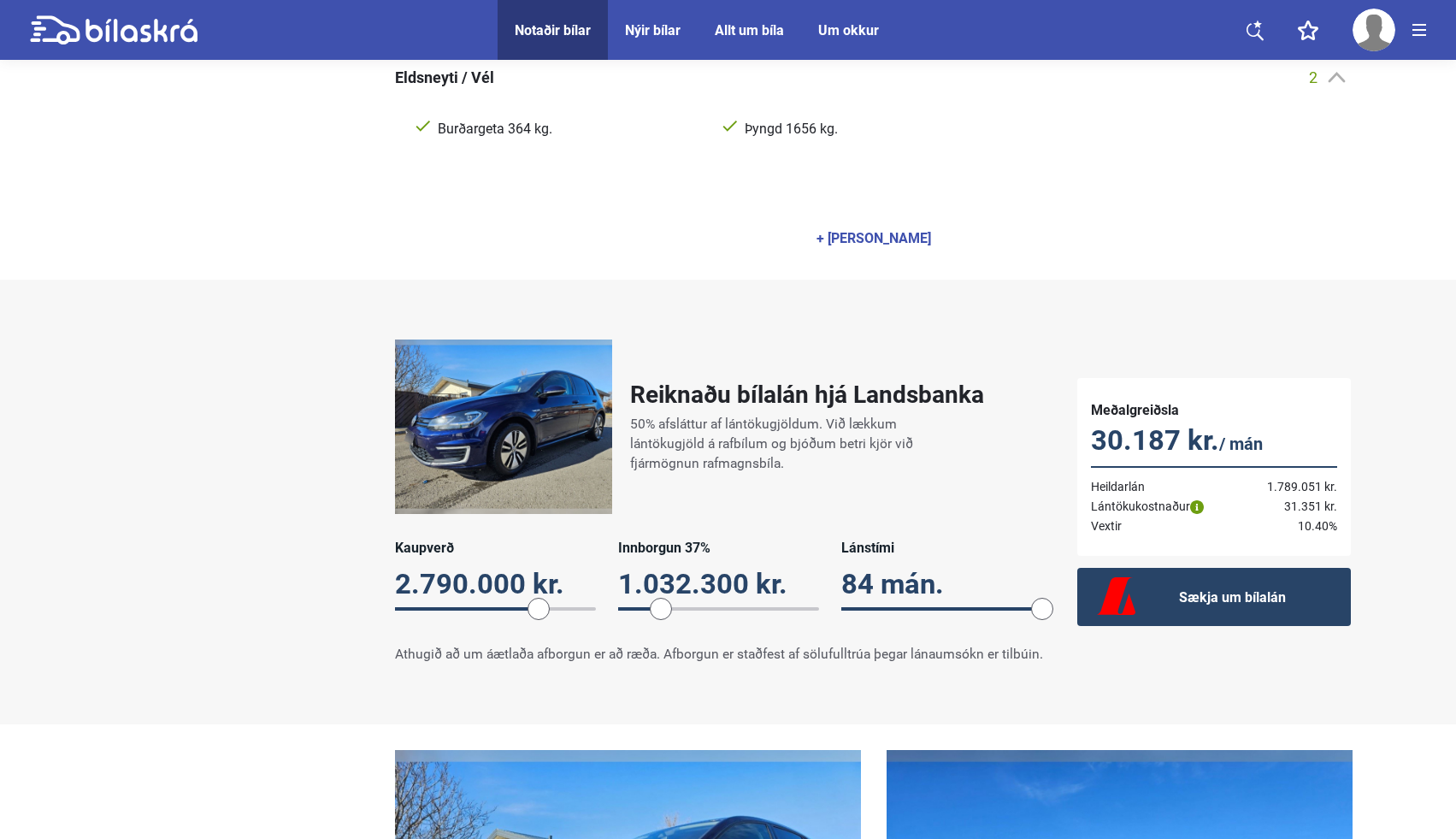
click at [1084, 614] on div "Reiknaðu bílalán hjá Landsbanka 50% afsláttur af lántökugjöldum. Við lækkum lán…" at bounding box center [728, 502] width 1282 height 358
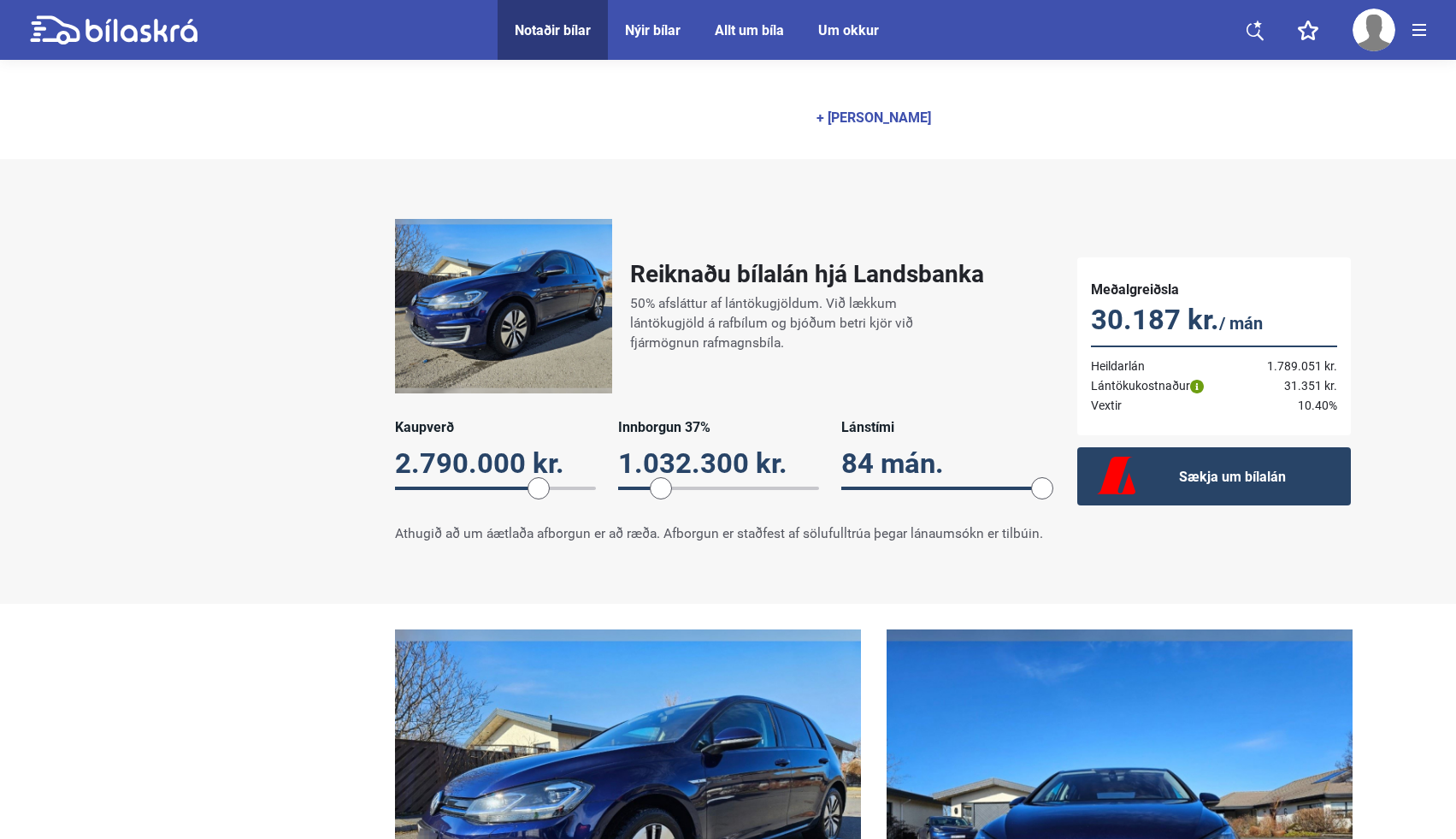
scroll to position [1917, 0]
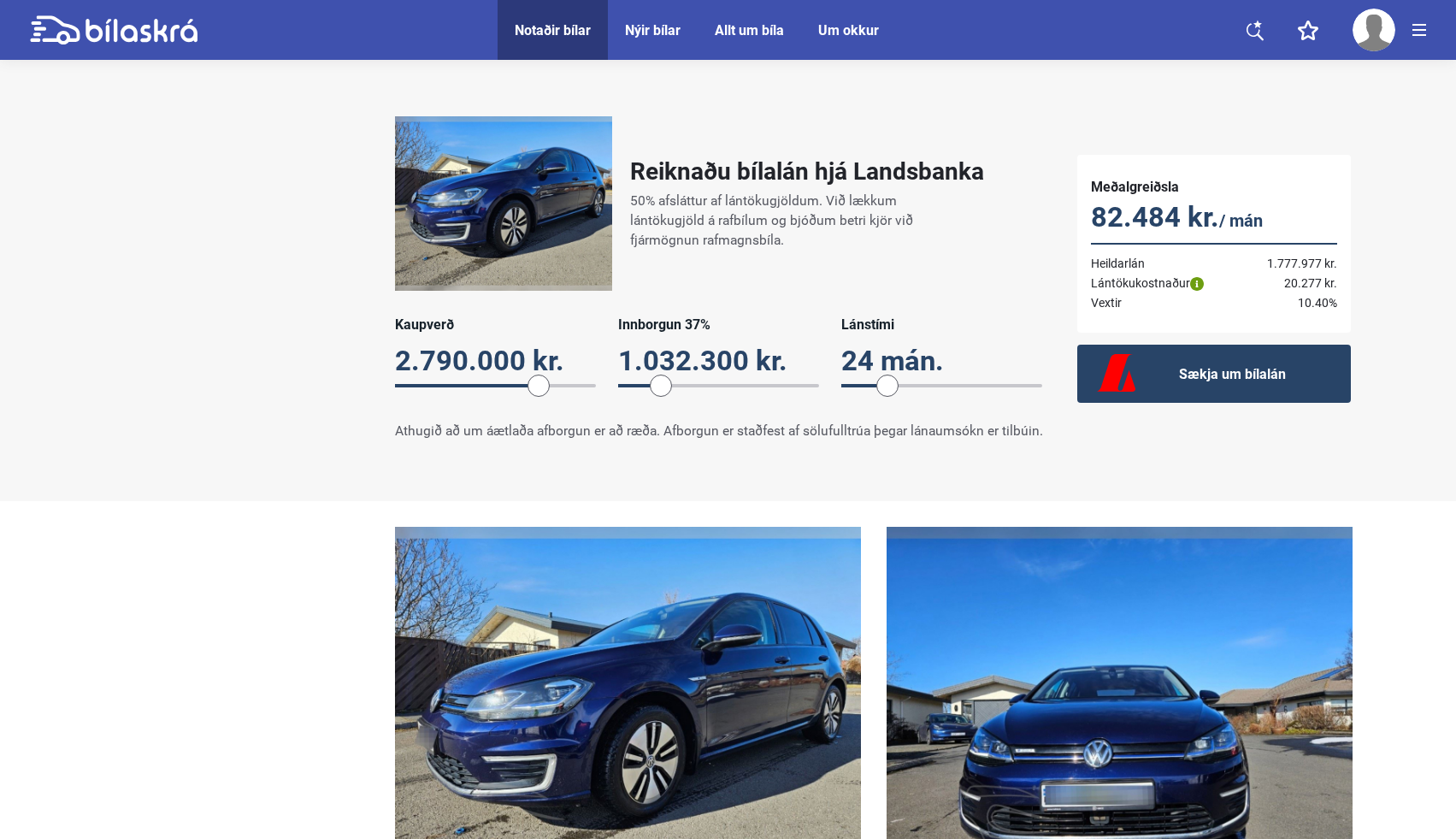
drag, startPoint x: 1041, startPoint y: 369, endPoint x: 882, endPoint y: 386, distance: 159.9
click at [882, 386] on div "Lánstími 24 mán. 24" at bounding box center [941, 361] width 201 height 90
drag, startPoint x: 887, startPoint y: 379, endPoint x: 900, endPoint y: 379, distance: 13.0
click at [900, 379] on span at bounding box center [904, 385] width 22 height 22
drag, startPoint x: 900, startPoint y: 379, endPoint x: 912, endPoint y: 380, distance: 12.0
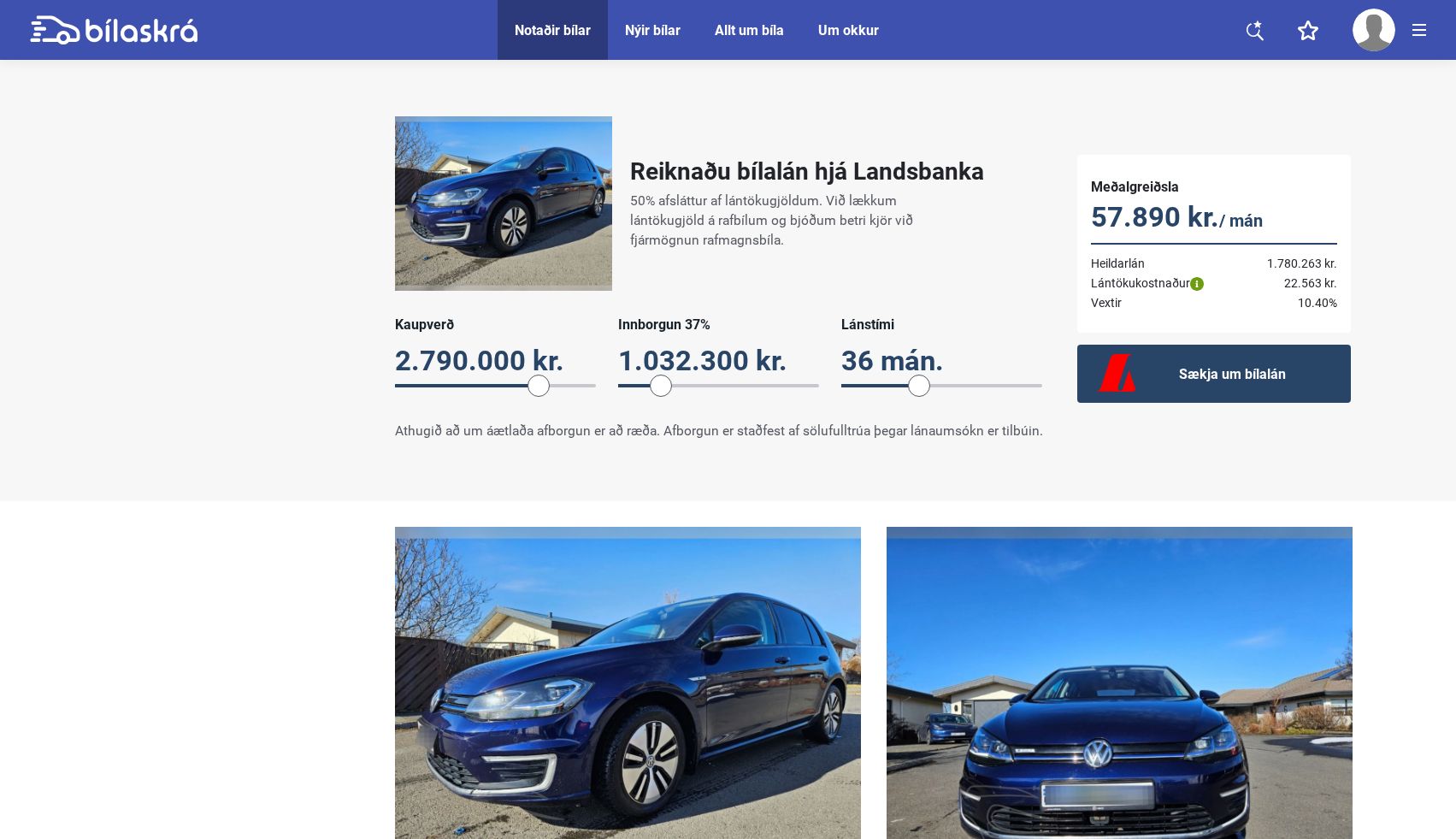
click at [912, 380] on span at bounding box center [919, 385] width 22 height 22
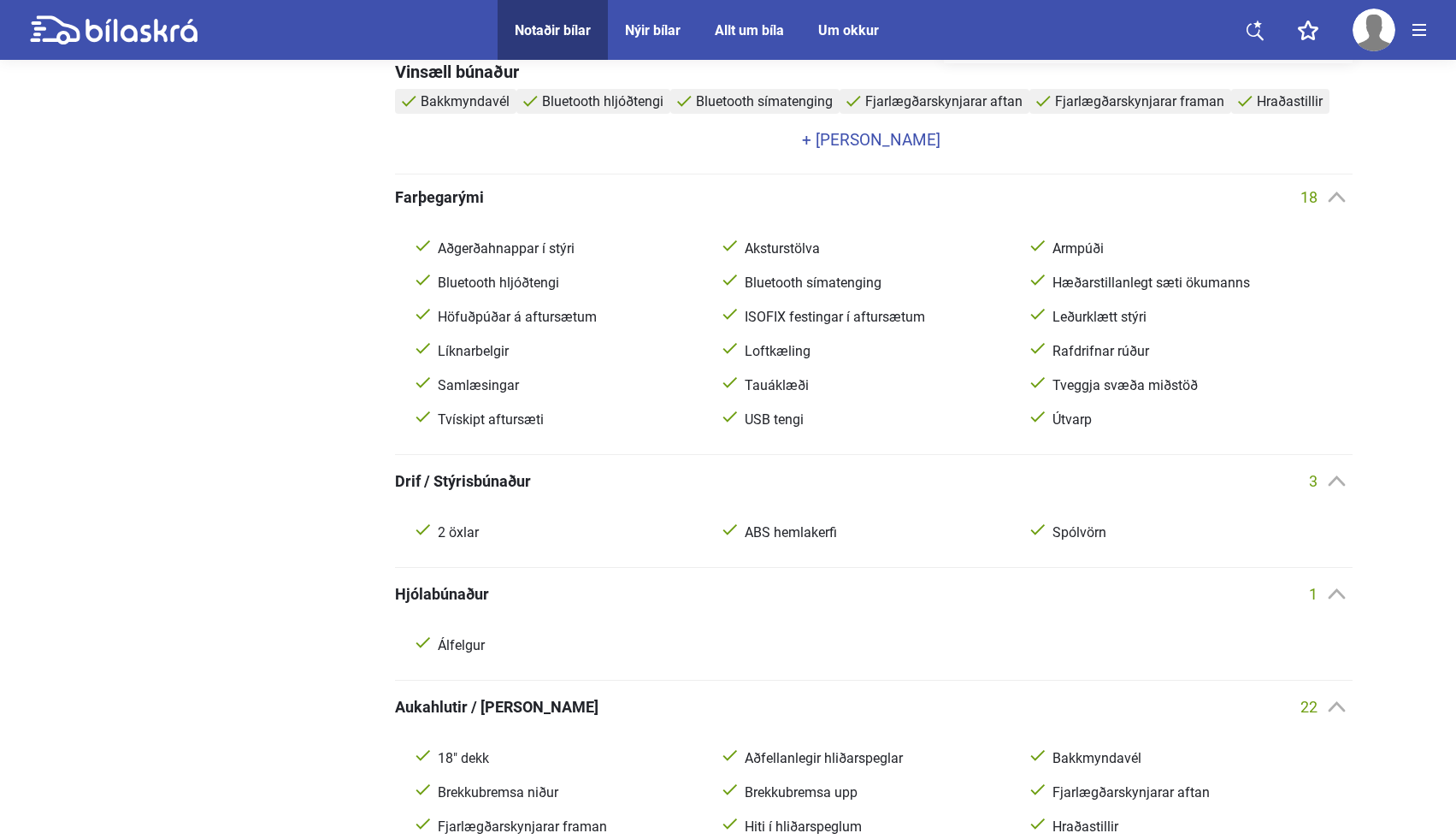
scroll to position [0, 0]
